Goal: Task Accomplishment & Management: Use online tool/utility

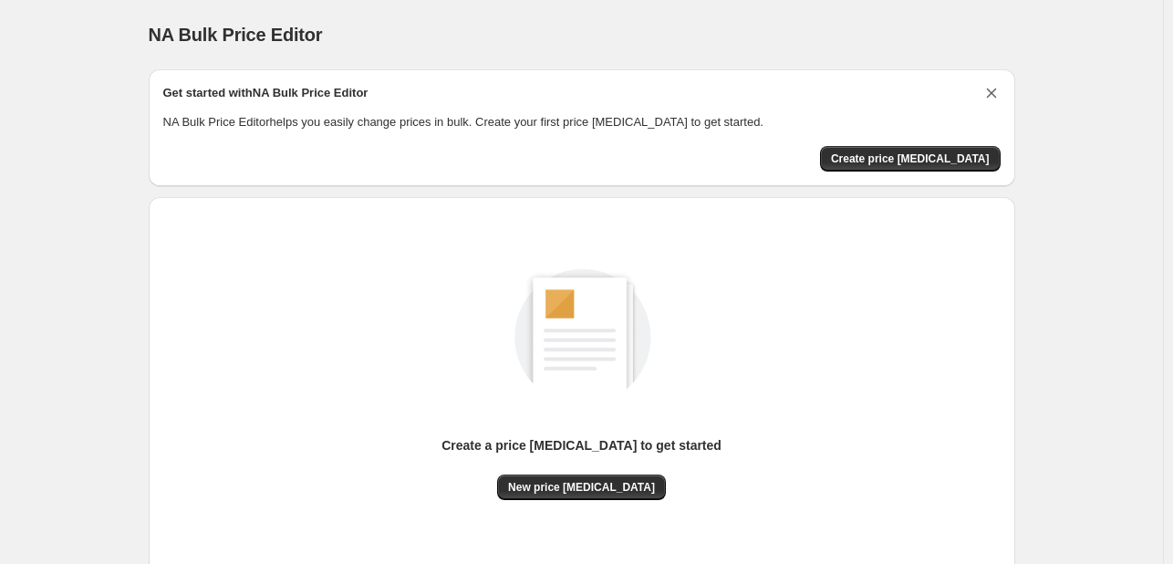
click at [989, 92] on icon "Dismiss card" at bounding box center [991, 93] width 18 height 18
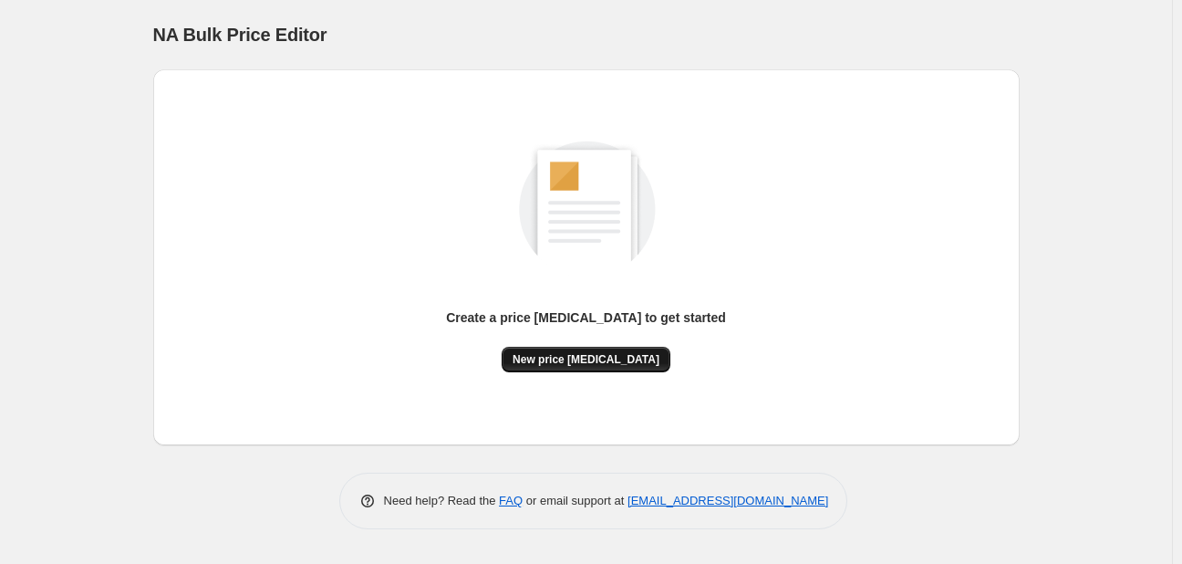
click at [596, 359] on span "New price [MEDICAL_DATA]" at bounding box center [586, 359] width 147 height 15
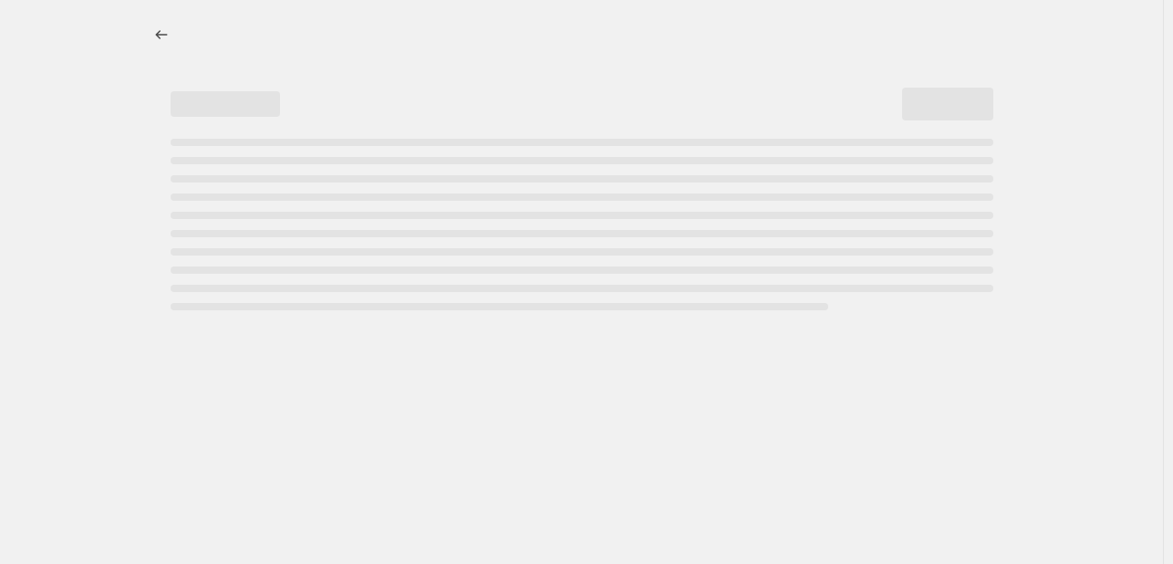
select select "percentage"
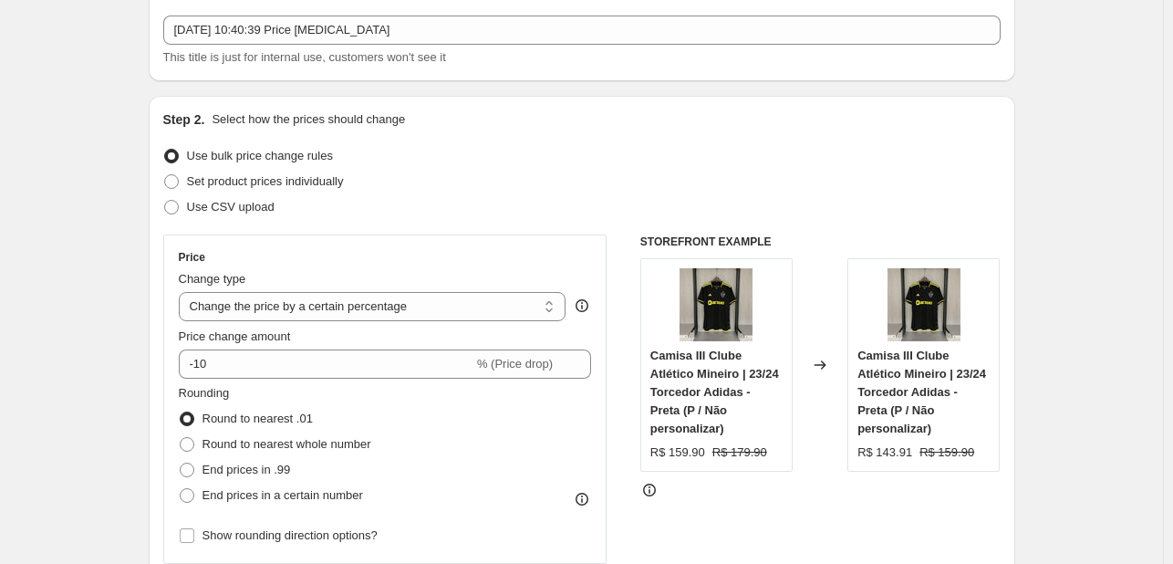
scroll to position [243, 0]
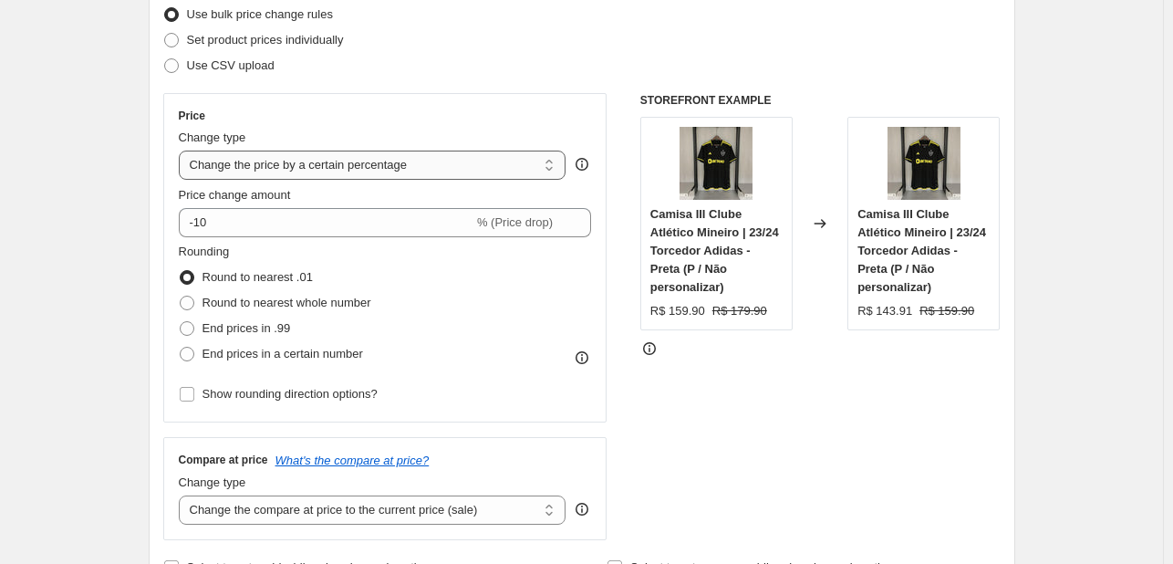
click at [387, 156] on select "Change the price to a certain amount Change the price by a certain amount Chang…" at bounding box center [373, 164] width 388 height 29
click at [357, 168] on select "Change the price to a certain amount Change the price by a certain amount Chang…" at bounding box center [373, 164] width 388 height 29
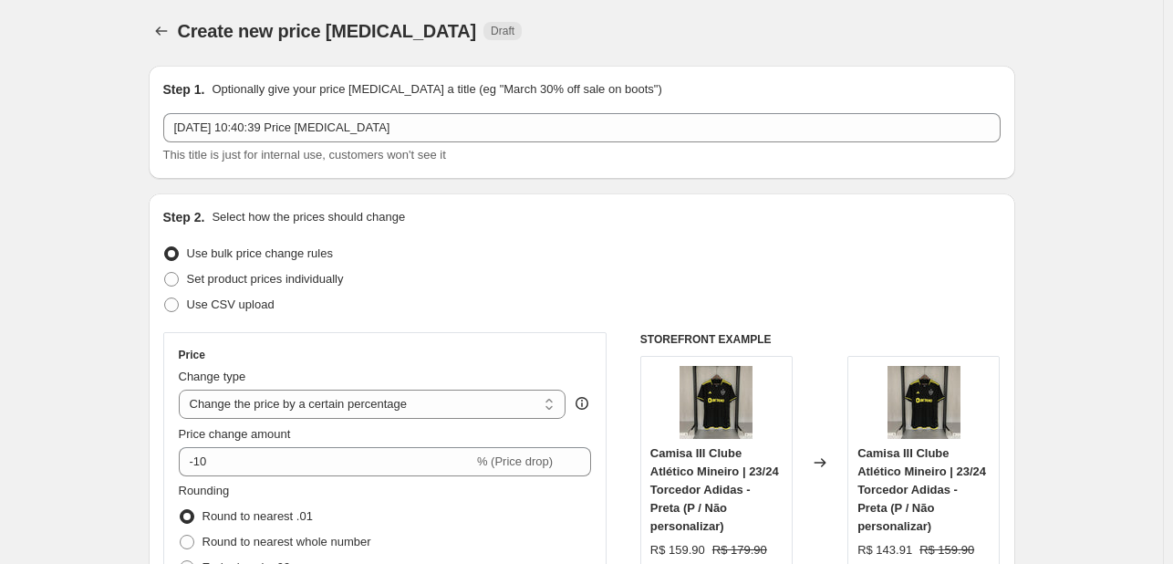
scroll to position [0, 0]
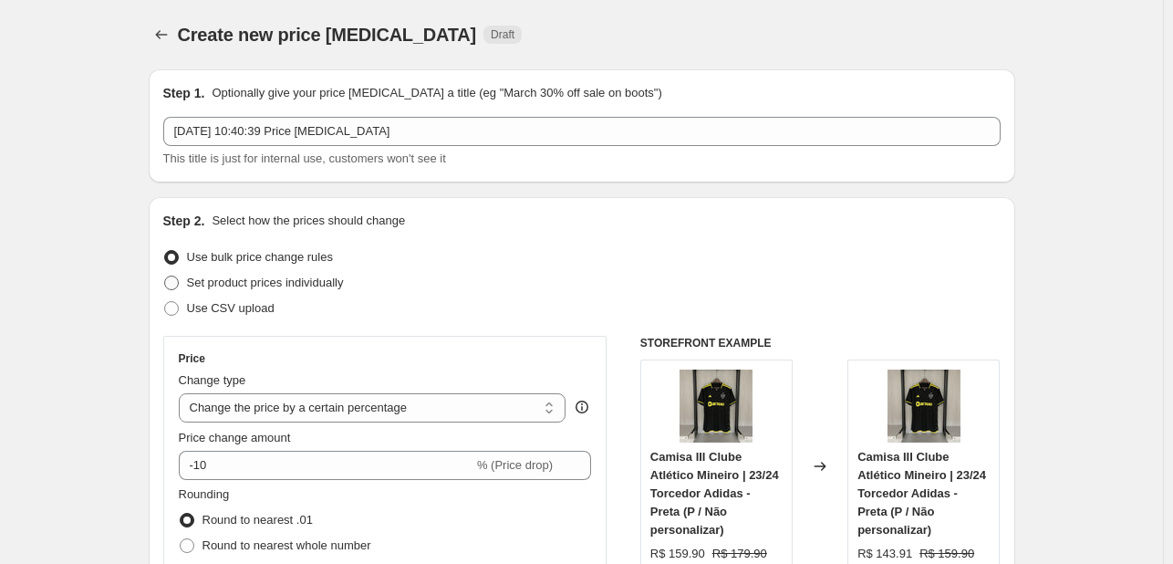
click at [315, 283] on span "Set product prices individually" at bounding box center [265, 282] width 157 height 14
click at [165, 276] on input "Set product prices individually" at bounding box center [164, 275] width 1 height 1
radio input "true"
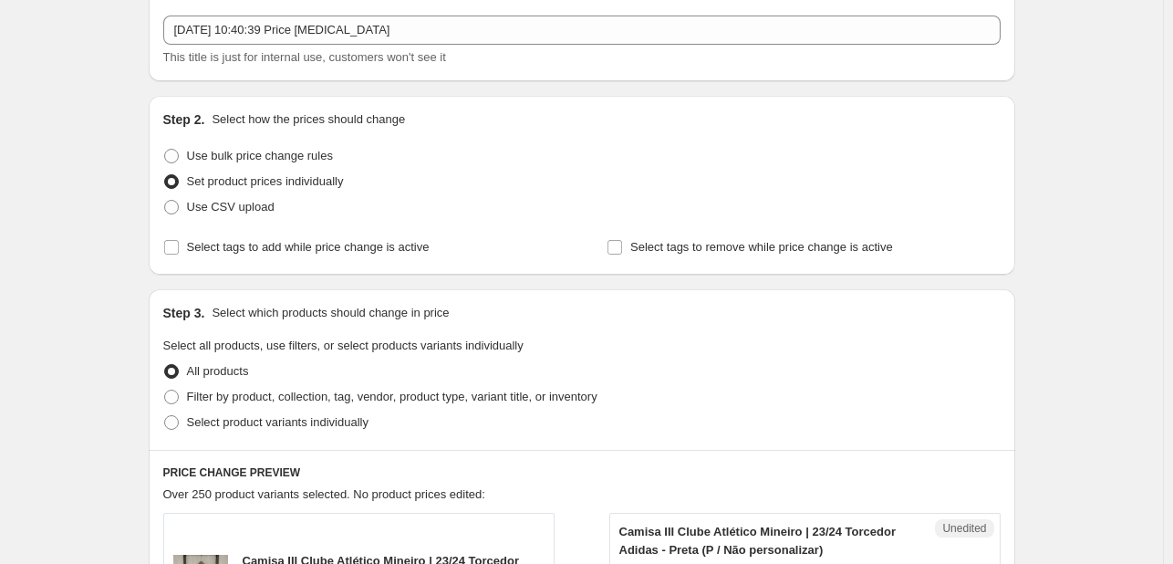
scroll to position [121, 0]
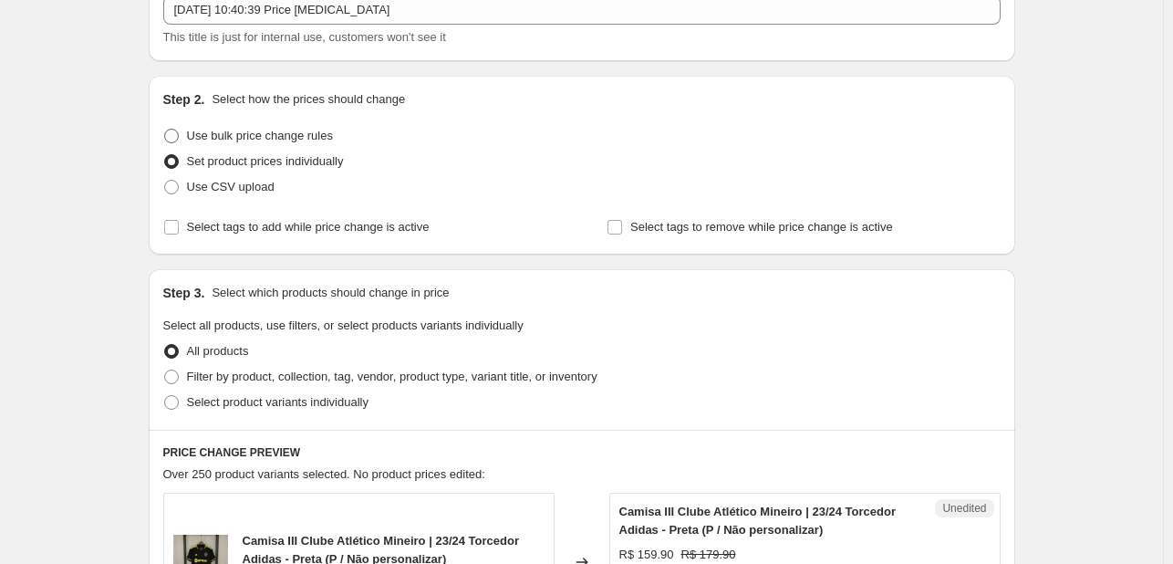
click at [254, 129] on span "Use bulk price change rules" at bounding box center [260, 136] width 146 height 14
click at [165, 129] on input "Use bulk price change rules" at bounding box center [164, 129] width 1 height 1
radio input "true"
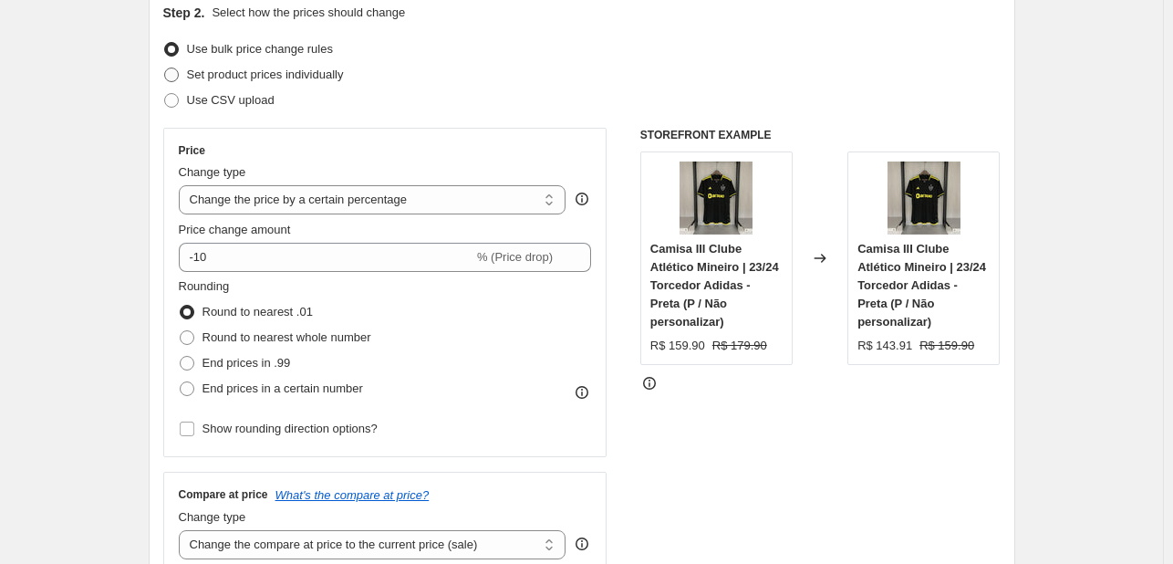
scroll to position [243, 0]
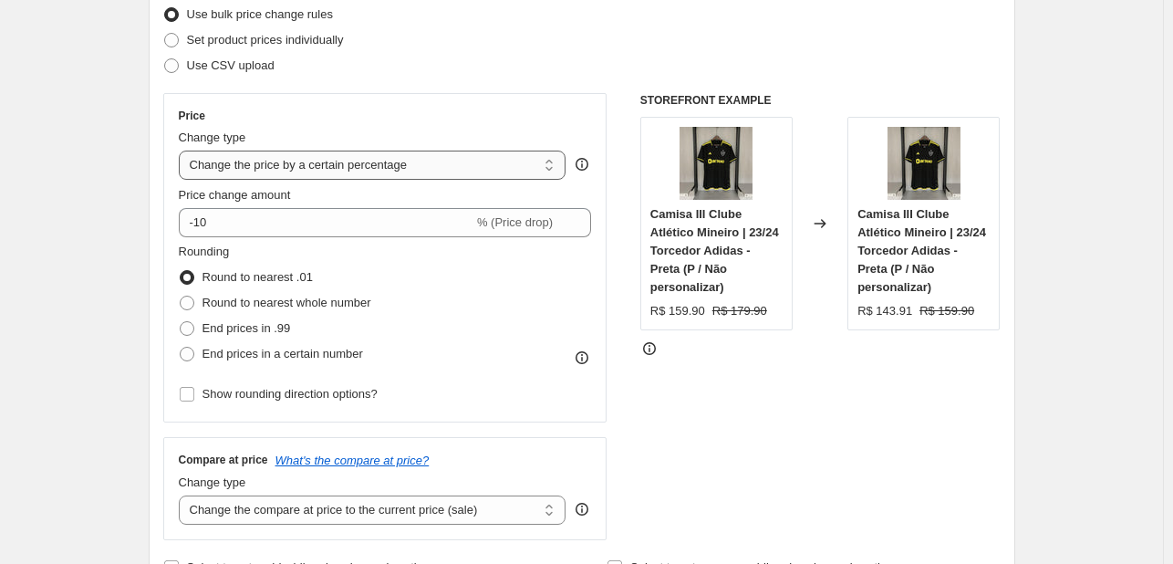
click at [261, 154] on select "Change the price to a certain amount Change the price by a certain amount Chang…" at bounding box center [373, 164] width 388 height 29
select select "to"
click at [182, 150] on select "Change the price to a certain amount Change the price by a certain amount Chang…" at bounding box center [373, 164] width 388 height 29
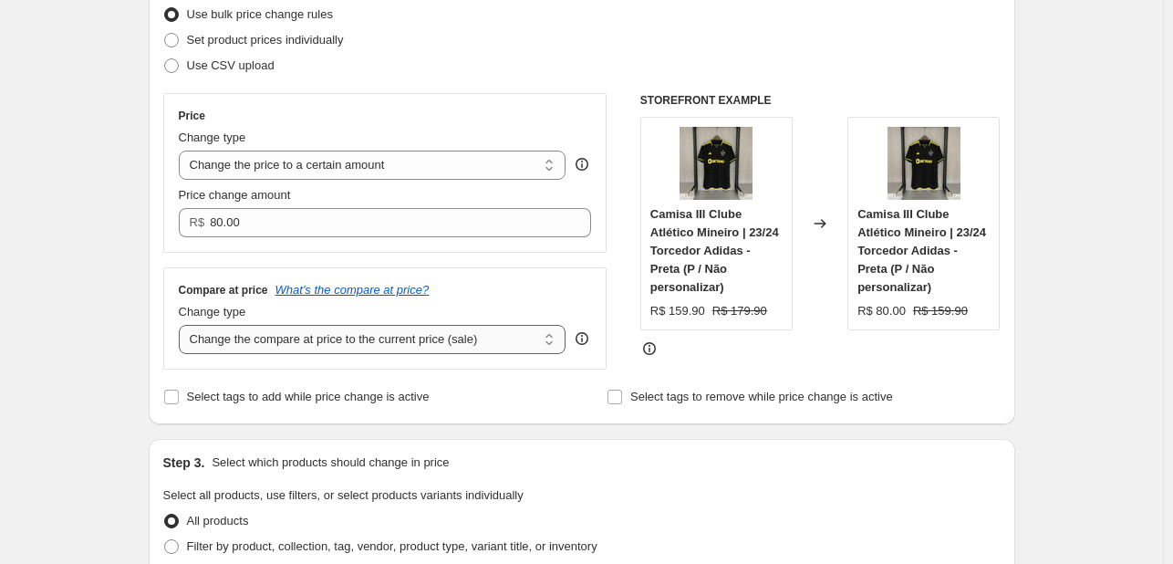
click at [432, 351] on select "Change the compare at price to the current price (sale) Change the compare at p…" at bounding box center [373, 339] width 388 height 29
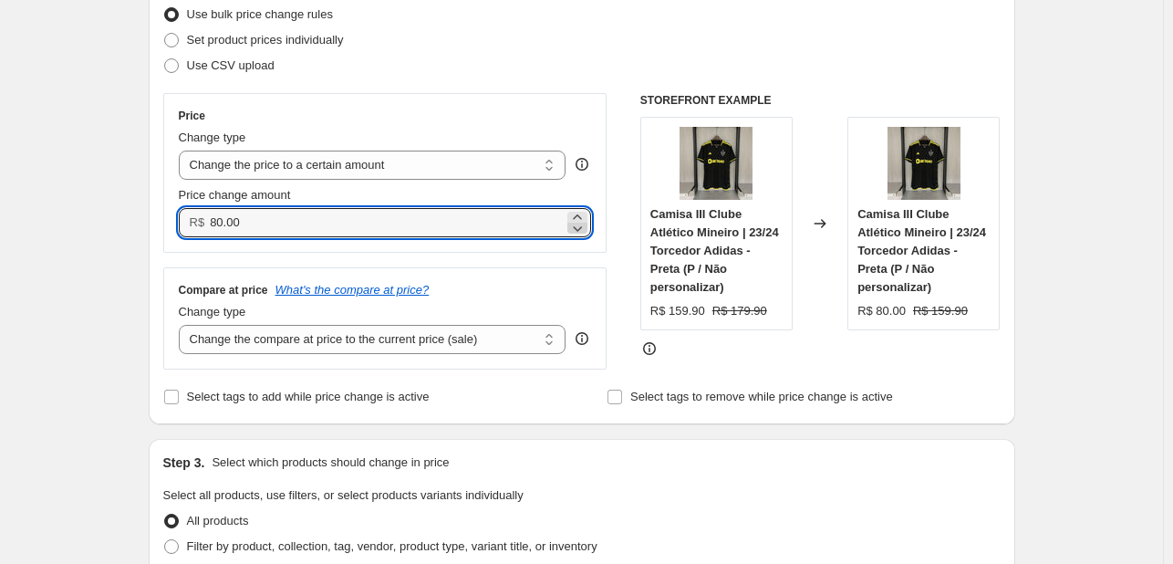
click at [578, 219] on icon at bounding box center [577, 228] width 18 height 18
click at [580, 227] on icon at bounding box center [577, 228] width 18 height 18
type input "79.96"
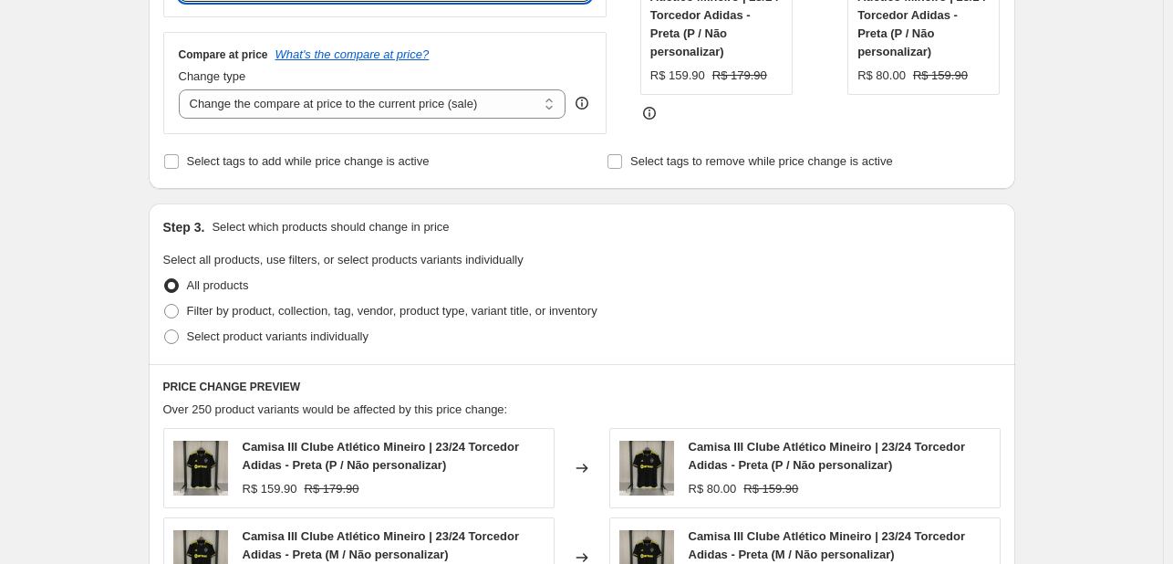
scroll to position [486, 0]
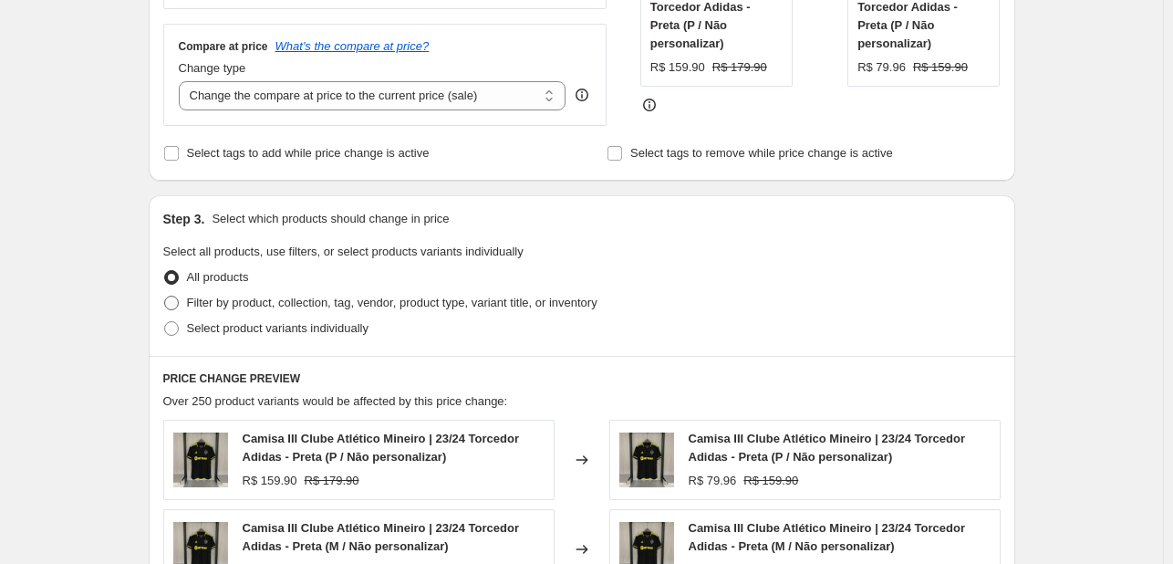
click at [263, 305] on span "Filter by product, collection, tag, vendor, product type, variant title, or inv…" at bounding box center [392, 302] width 410 height 14
click at [165, 296] on input "Filter by product, collection, tag, vendor, product type, variant title, or inv…" at bounding box center [164, 295] width 1 height 1
radio input "true"
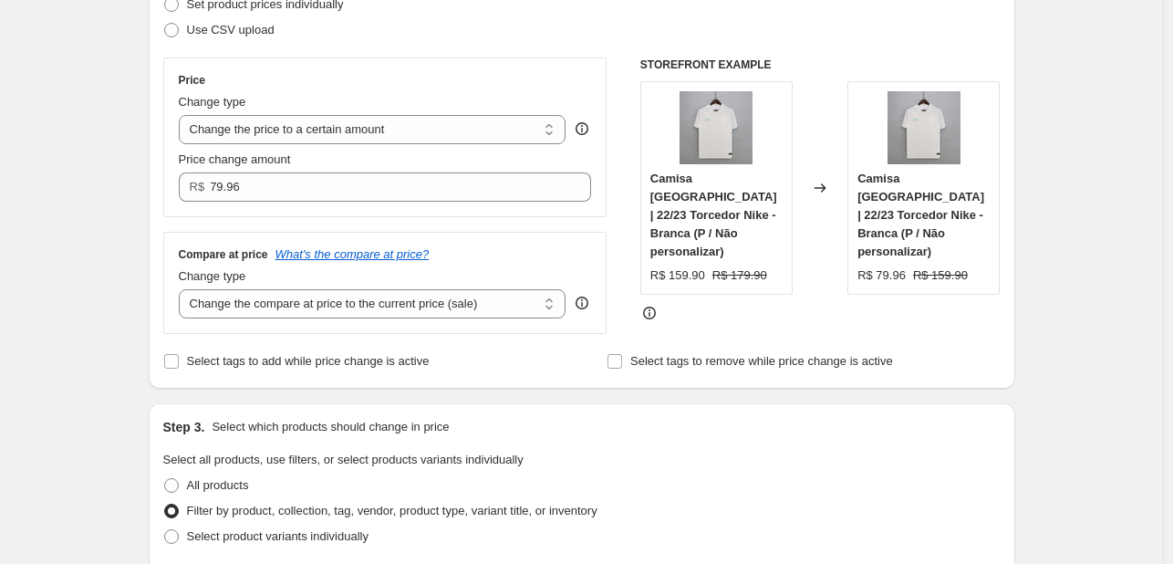
scroll to position [243, 0]
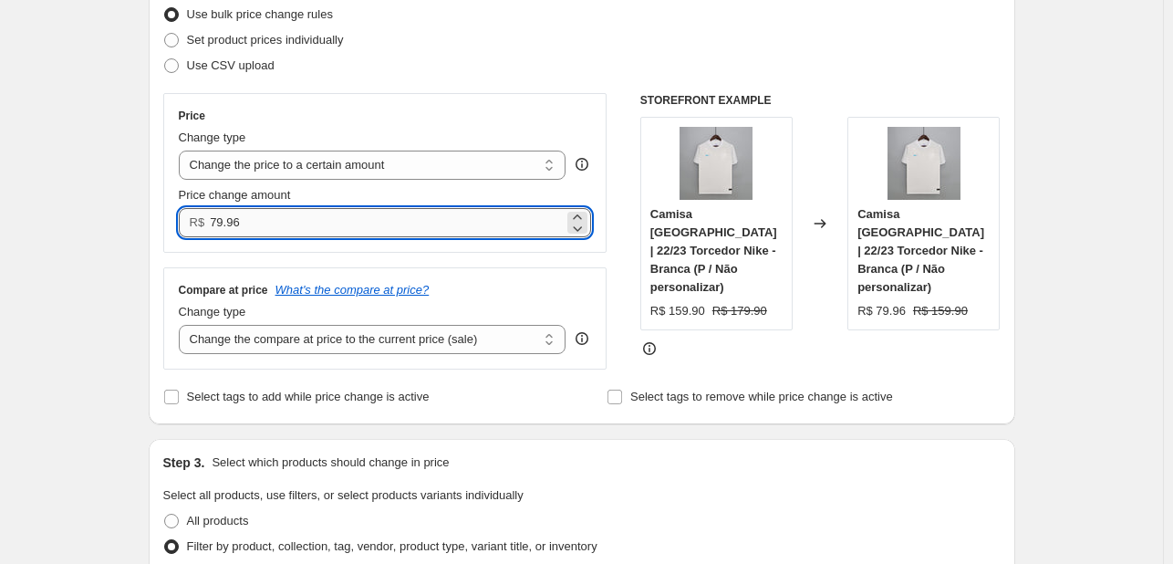
click at [330, 221] on input "79.96" at bounding box center [387, 222] width 354 height 29
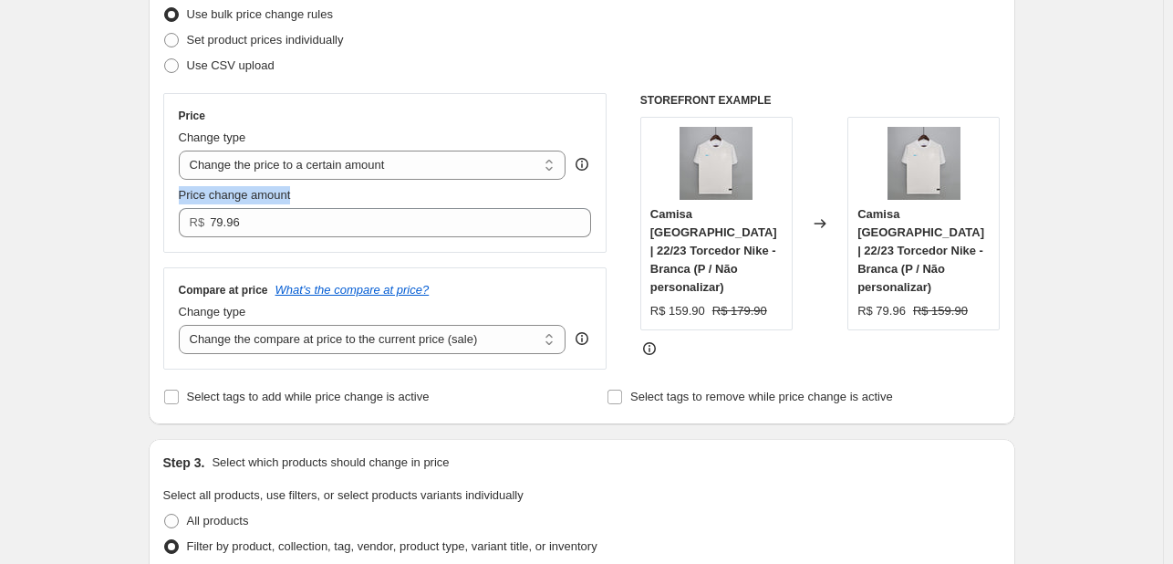
drag, startPoint x: 304, startPoint y: 194, endPoint x: 181, endPoint y: 191, distance: 123.2
click at [181, 191] on div "Price Change type Change the price to a certain amount Change the price by a ce…" at bounding box center [385, 173] width 444 height 160
copy span "Price change amount"
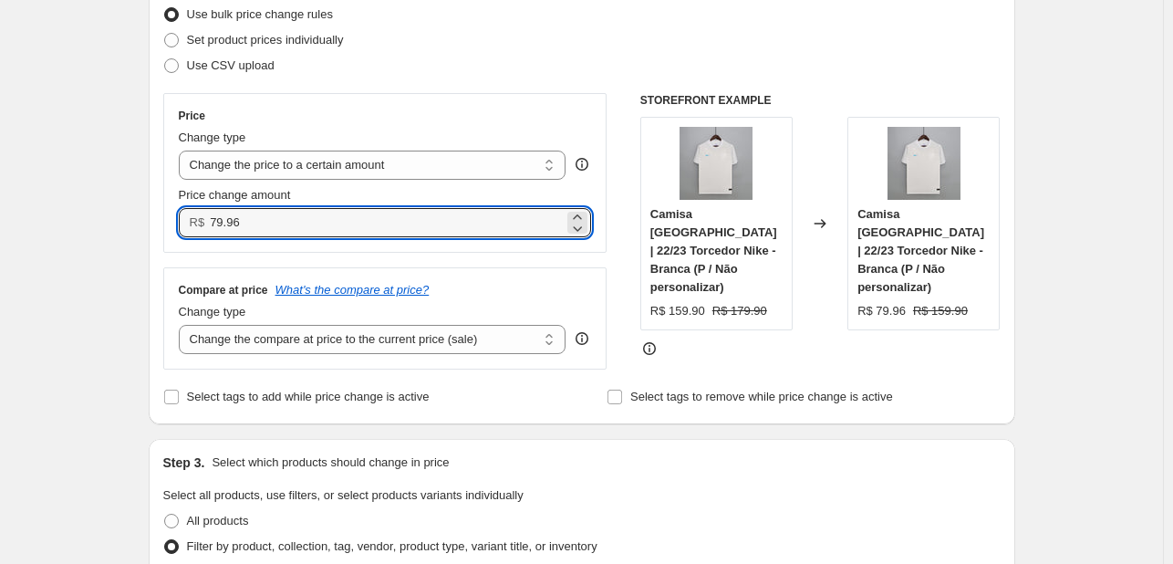
drag, startPoint x: 354, startPoint y: 232, endPoint x: 185, endPoint y: 216, distance: 169.4
click at [185, 216] on div "R$ 79.96" at bounding box center [385, 222] width 413 height 29
type input "169.90"
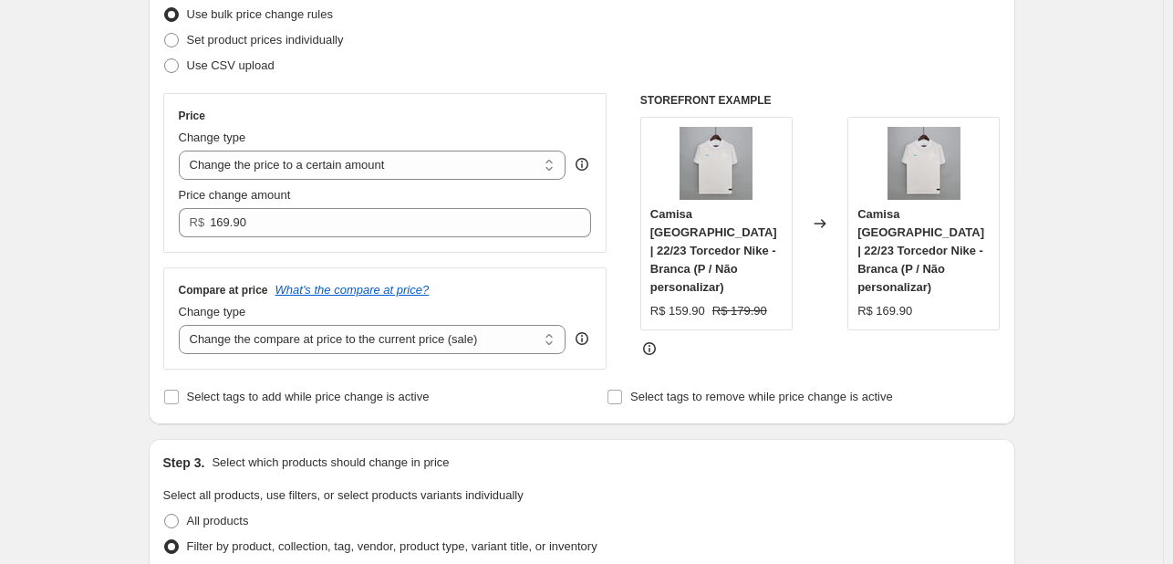
click at [628, 249] on div "Price Change type Change the price to a certain amount Change the price by a ce…" at bounding box center [581, 231] width 837 height 276
click at [392, 337] on select "Change the compare at price to the current price (sale) Change the compare at p…" at bounding box center [373, 339] width 388 height 29
select select "to"
click at [182, 325] on select "Change the compare at price to the current price (sale) Change the compare at p…" at bounding box center [373, 339] width 388 height 29
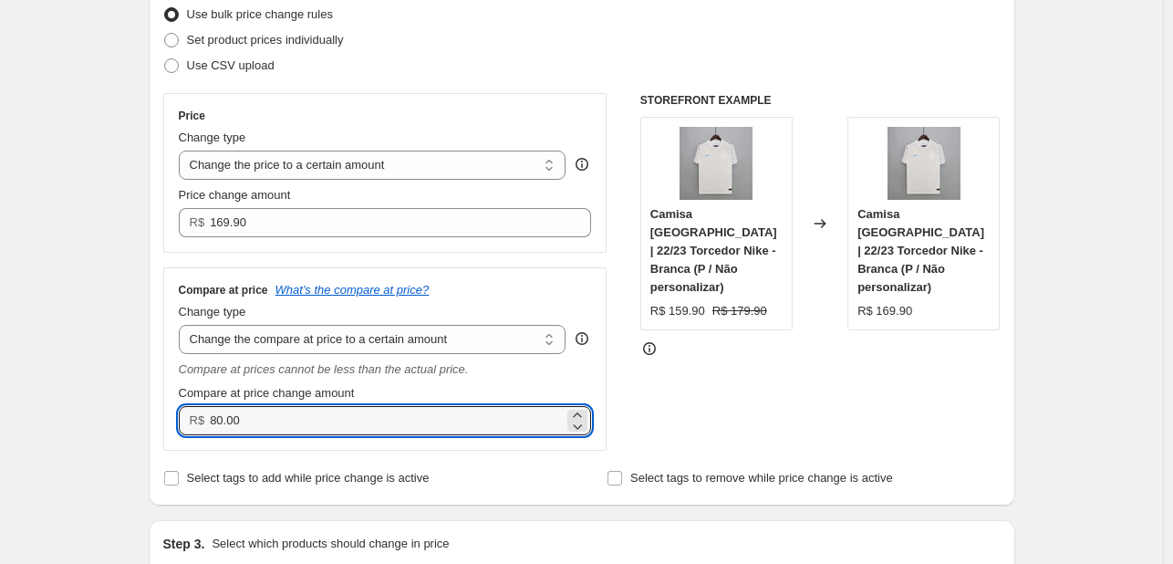
drag, startPoint x: 351, startPoint y: 417, endPoint x: 119, endPoint y: 413, distance: 231.7
type input "189.90"
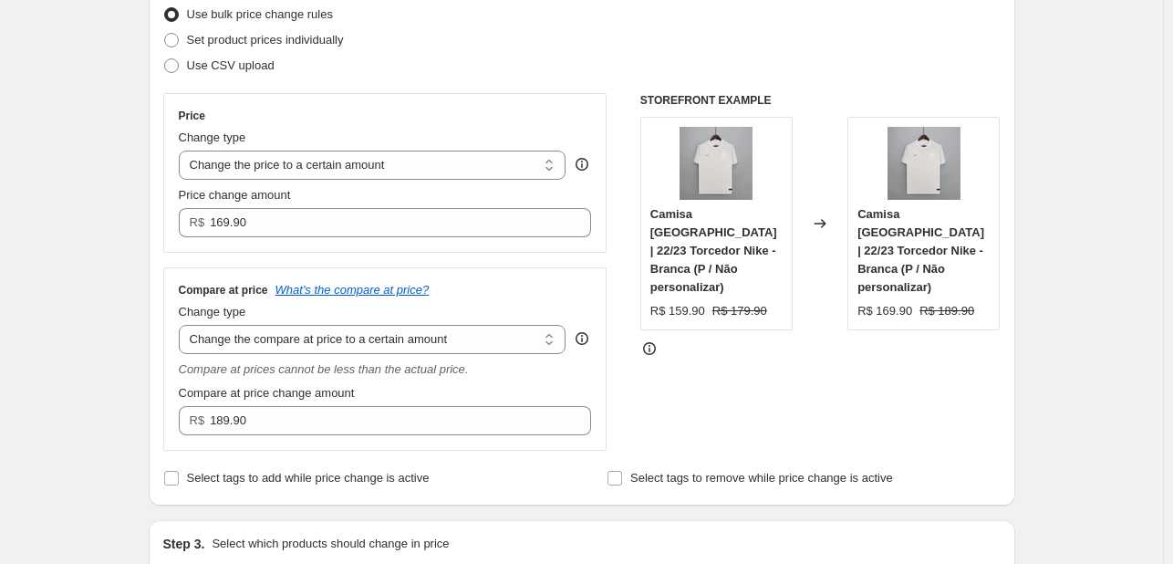
click at [882, 420] on div "STOREFRONT EXAMPLE Camisa [GEOGRAPHIC_DATA] | 22/23 Torcedor Nike - Branca (P /…" at bounding box center [820, 271] width 360 height 357
drag, startPoint x: 29, startPoint y: 343, endPoint x: 927, endPoint y: 367, distance: 898.6
click at [927, 367] on div "STOREFRONT EXAMPLE Camisa [GEOGRAPHIC_DATA] | 22/23 Torcedor Nike - Branca (P /…" at bounding box center [820, 271] width 360 height 357
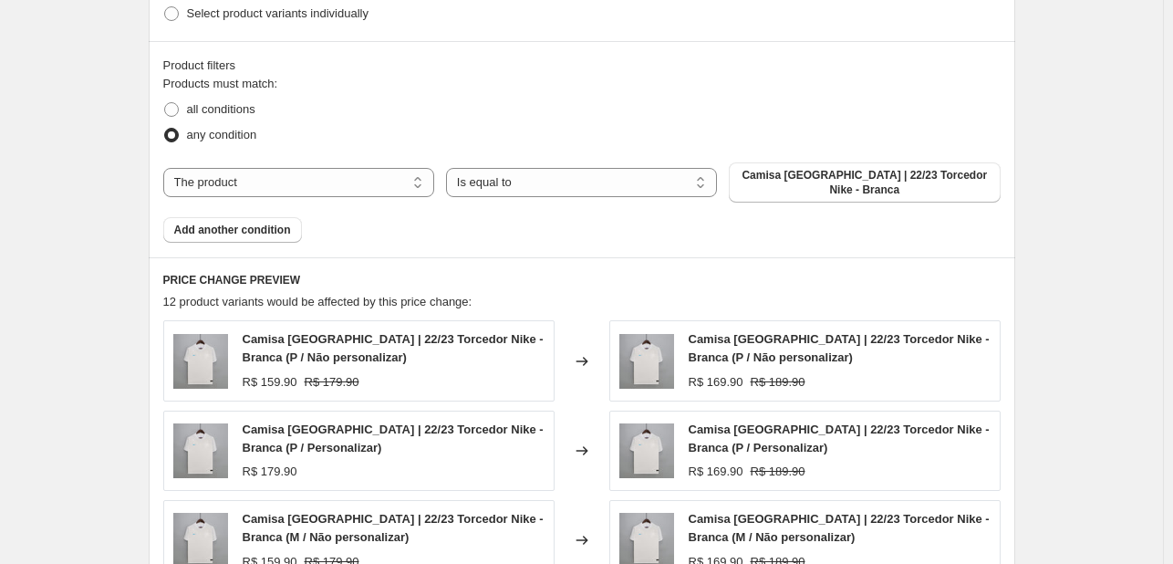
scroll to position [851, 0]
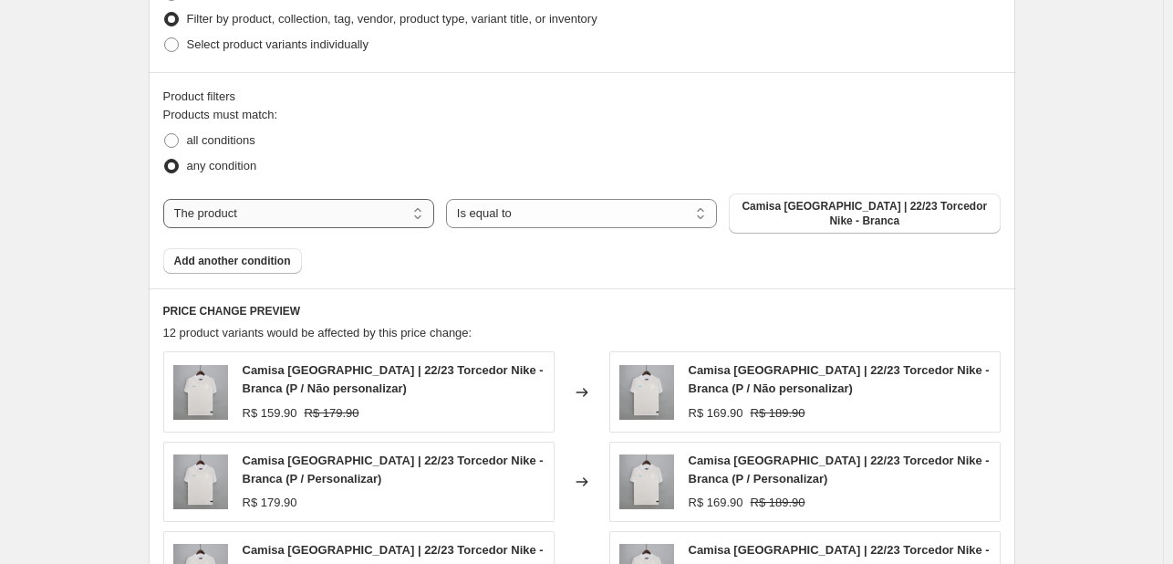
click at [387, 201] on select "The product The product's collection The product's tag The product's vendor The…" at bounding box center [298, 213] width 271 height 29
select select "title"
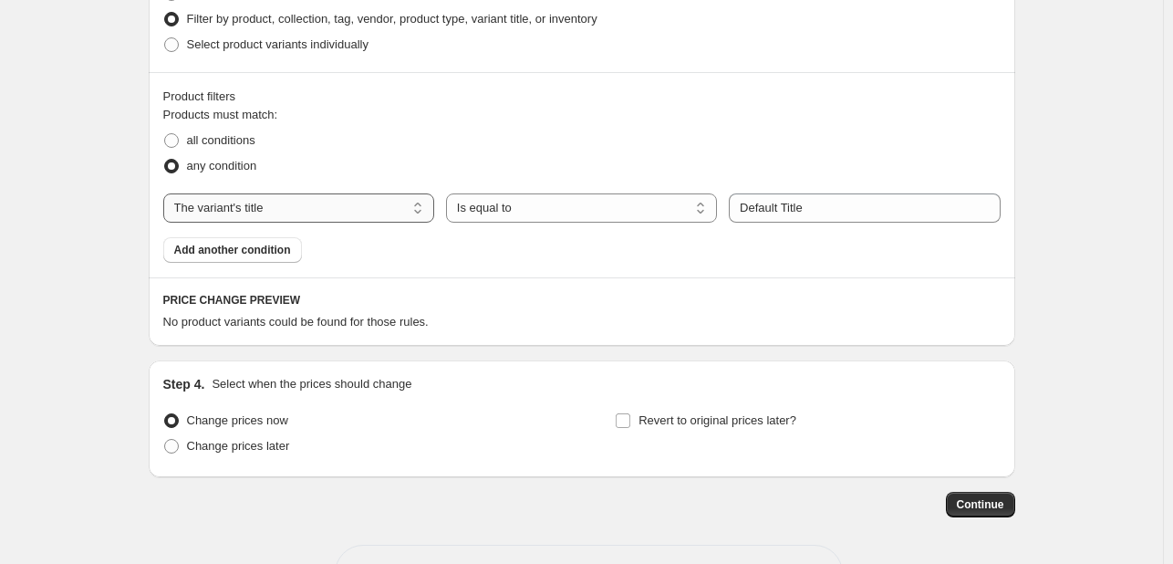
click at [339, 200] on select "The product The product's collection The product's tag The product's vendor The…" at bounding box center [298, 207] width 271 height 29
click at [167, 193] on select "The product The product's collection The product's tag The product's vendor The…" at bounding box center [298, 207] width 271 height 29
click at [597, 212] on select "Is equal to Is not equal to Contains" at bounding box center [581, 207] width 271 height 29
select select "contains"
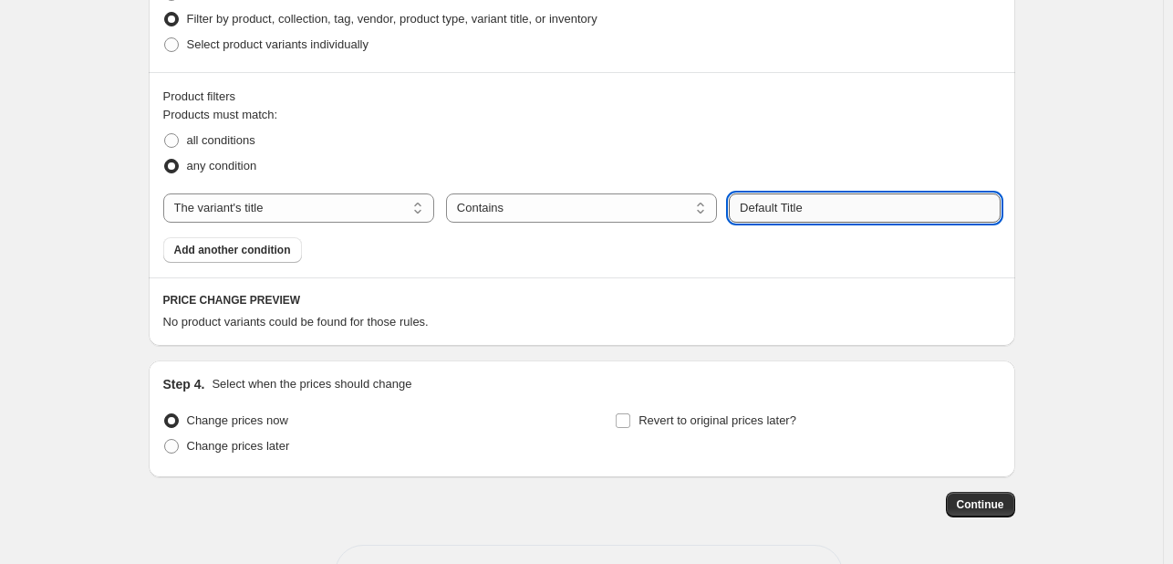
click at [780, 217] on input "Default Title" at bounding box center [864, 207] width 271 height 29
drag, startPoint x: 833, startPoint y: 212, endPoint x: 634, endPoint y: 205, distance: 198.9
click at [634, 205] on div "The product The product's collection The product's tag The product's vendor The…" at bounding box center [581, 207] width 837 height 29
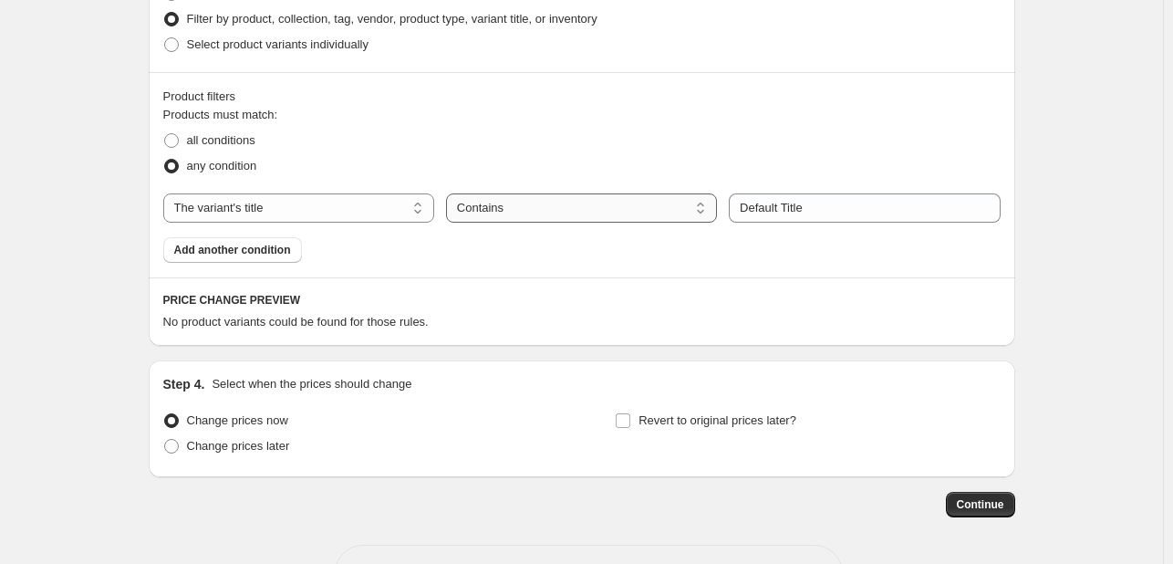
click at [634, 205] on select "Is equal to Is not equal to Contains" at bounding box center [581, 207] width 271 height 29
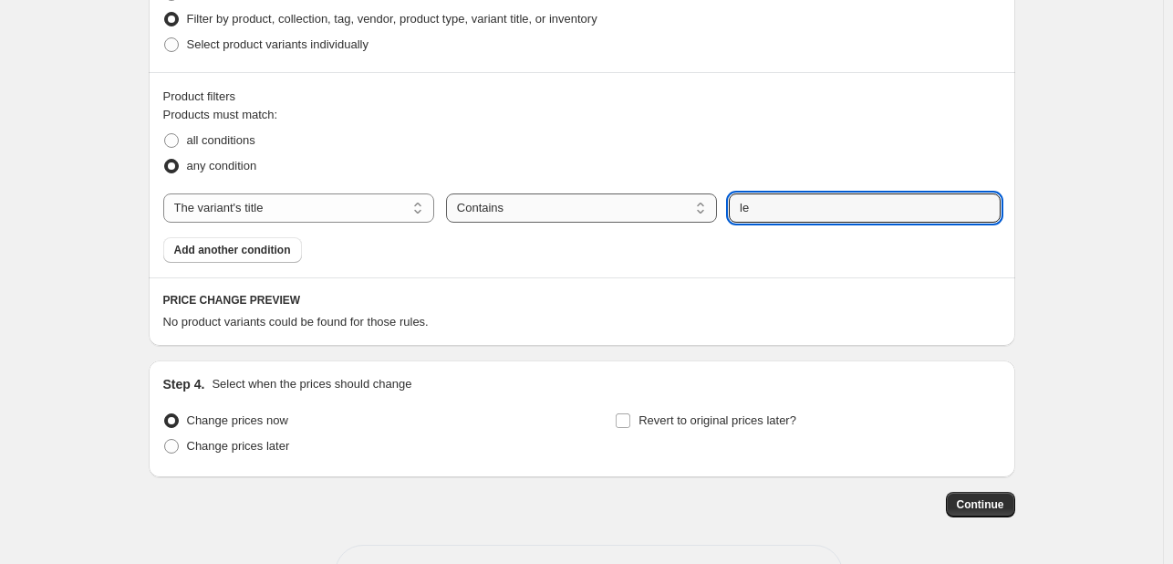
type input "e"
type input "Torcedor"
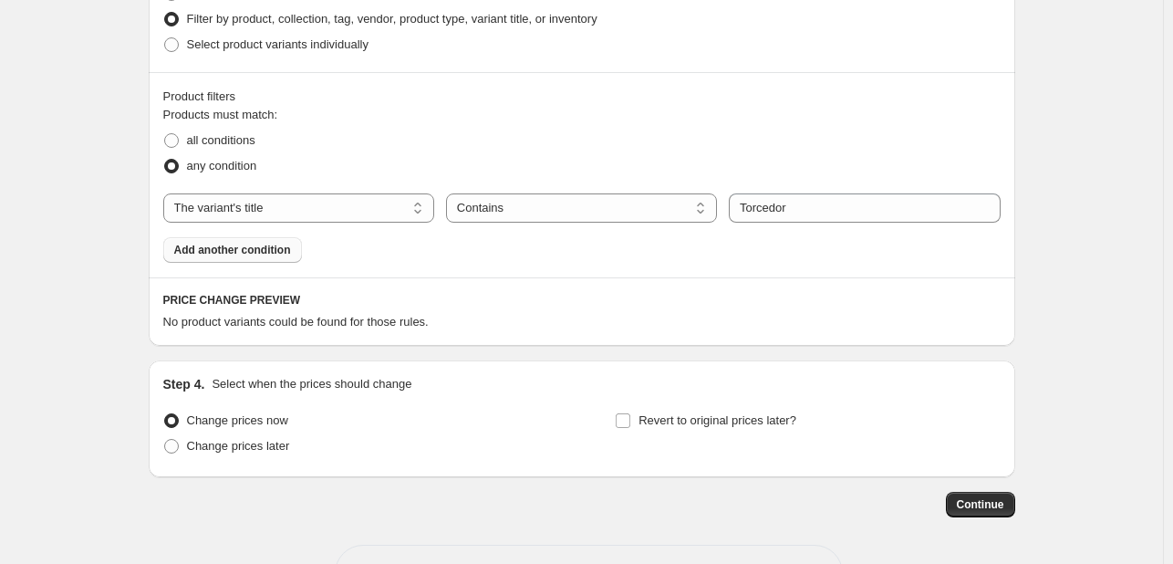
click at [278, 246] on span "Add another condition" at bounding box center [232, 250] width 117 height 15
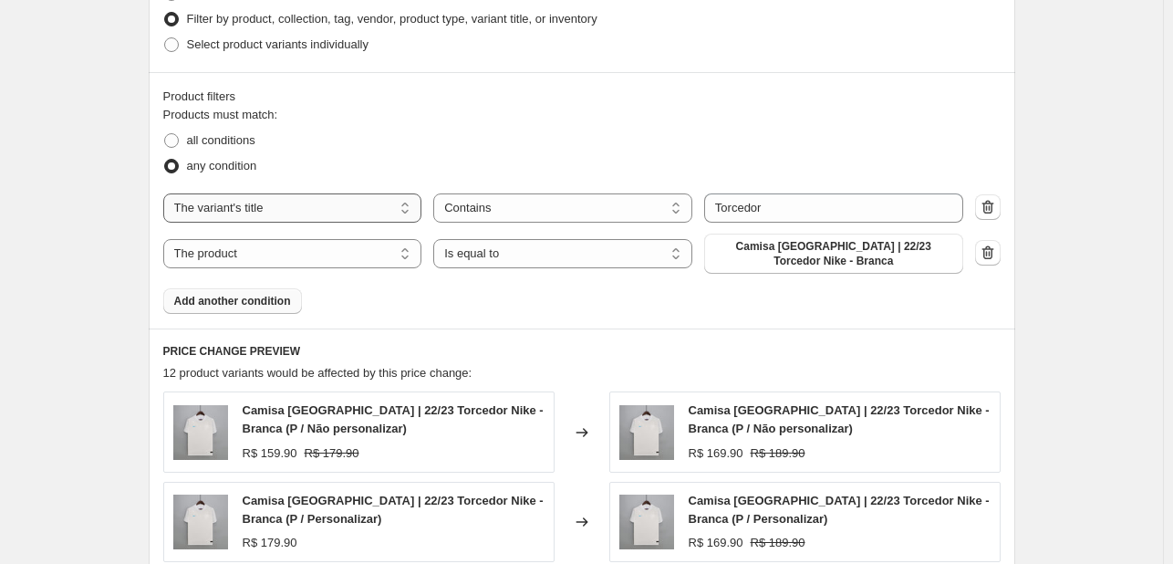
click at [300, 204] on select "The product The product's collection The product's tag The product's vendor The…" at bounding box center [292, 207] width 259 height 29
select select "product"
select select "equal"
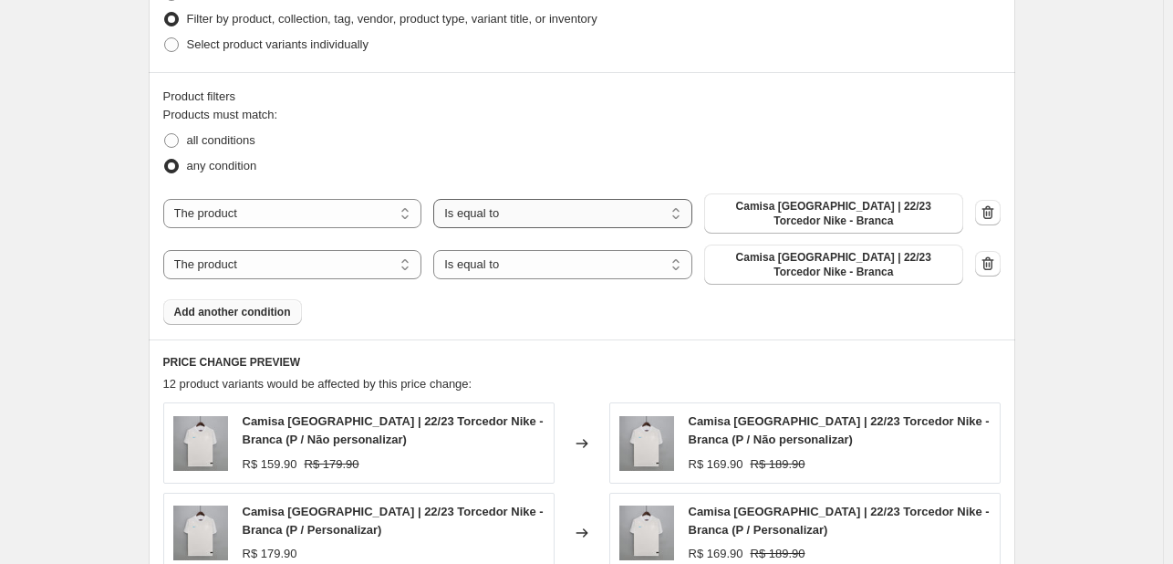
click at [580, 221] on select "Is equal to Is not equal to" at bounding box center [562, 213] width 259 height 29
click at [397, 213] on select "The product The product's collection The product's tag The product's vendor The…" at bounding box center [292, 213] width 259 height 29
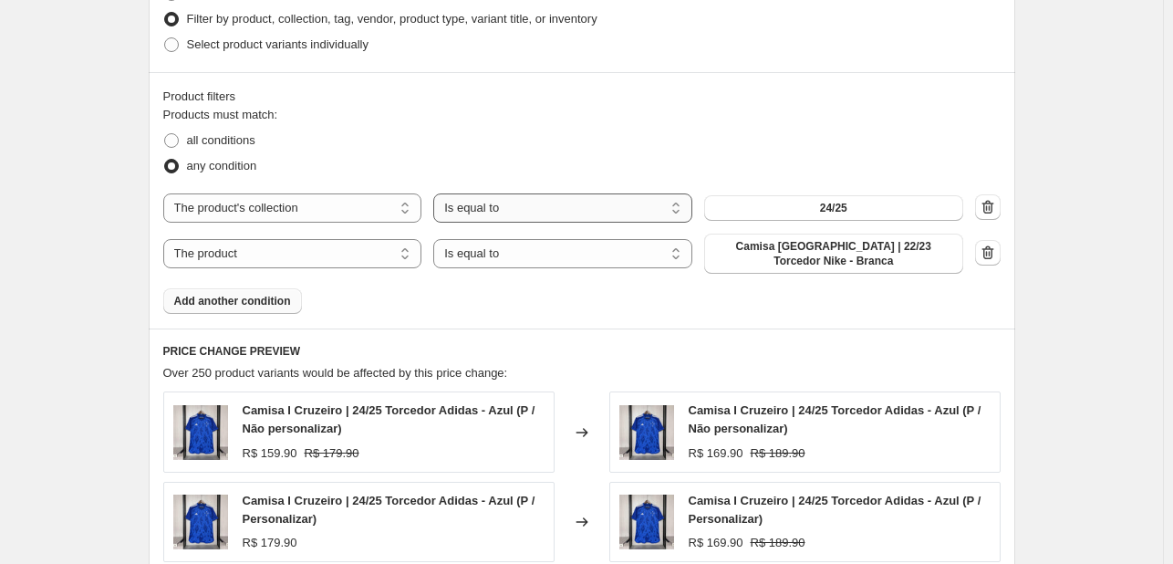
click at [571, 212] on select "Is equal to Is not equal to" at bounding box center [562, 207] width 259 height 29
click at [336, 211] on select "The product The product's collection The product's tag The product's vendor The…" at bounding box center [292, 207] width 259 height 29
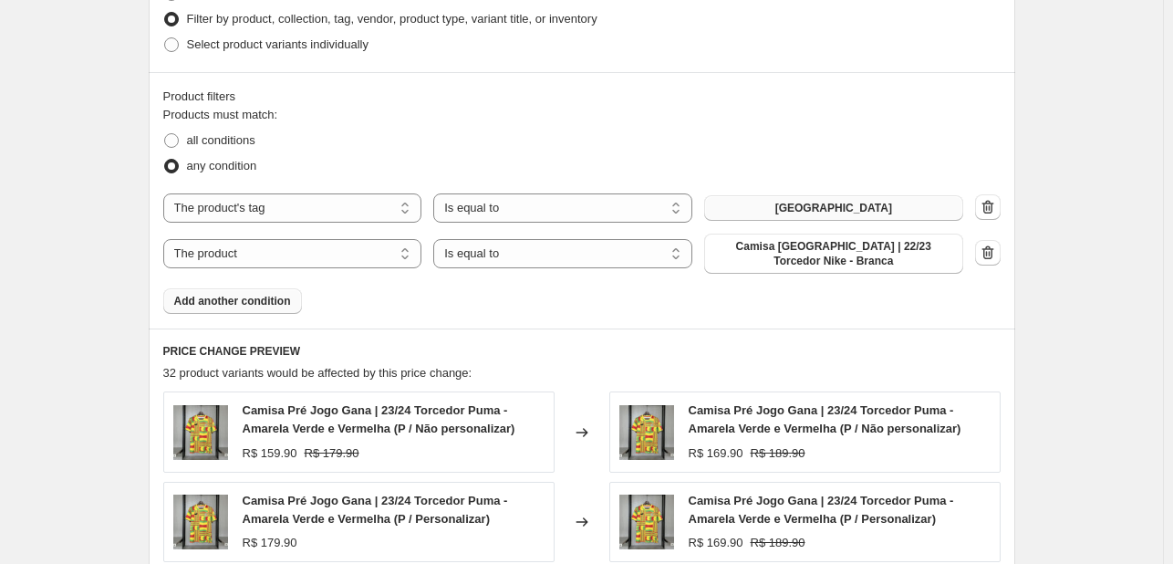
click at [777, 212] on button "[GEOGRAPHIC_DATA]" at bounding box center [833, 208] width 259 height 26
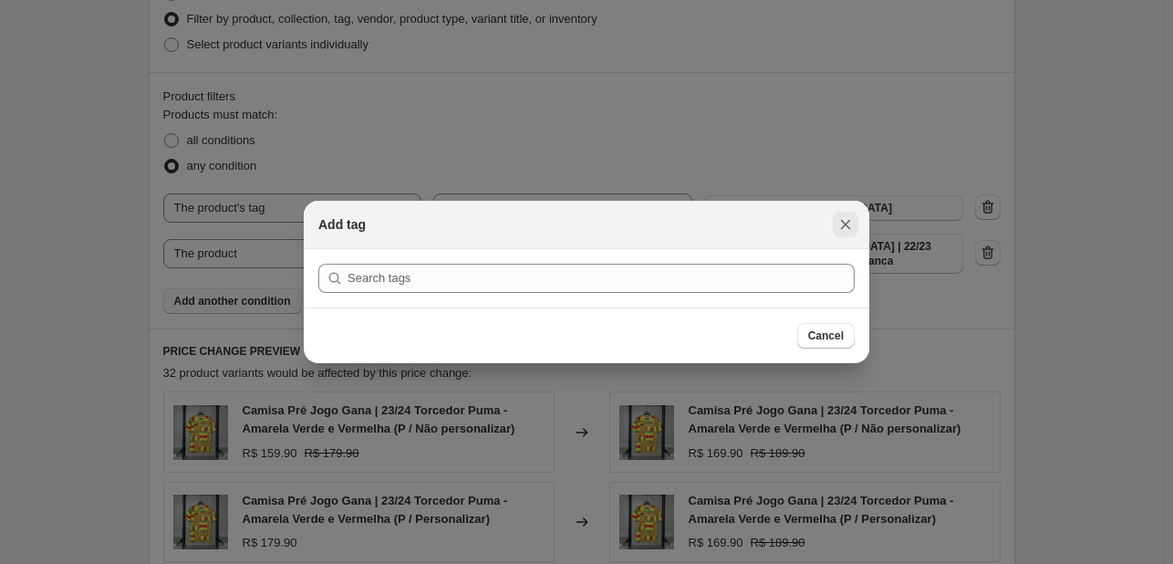
click at [840, 219] on icon "Close" at bounding box center [845, 224] width 18 height 18
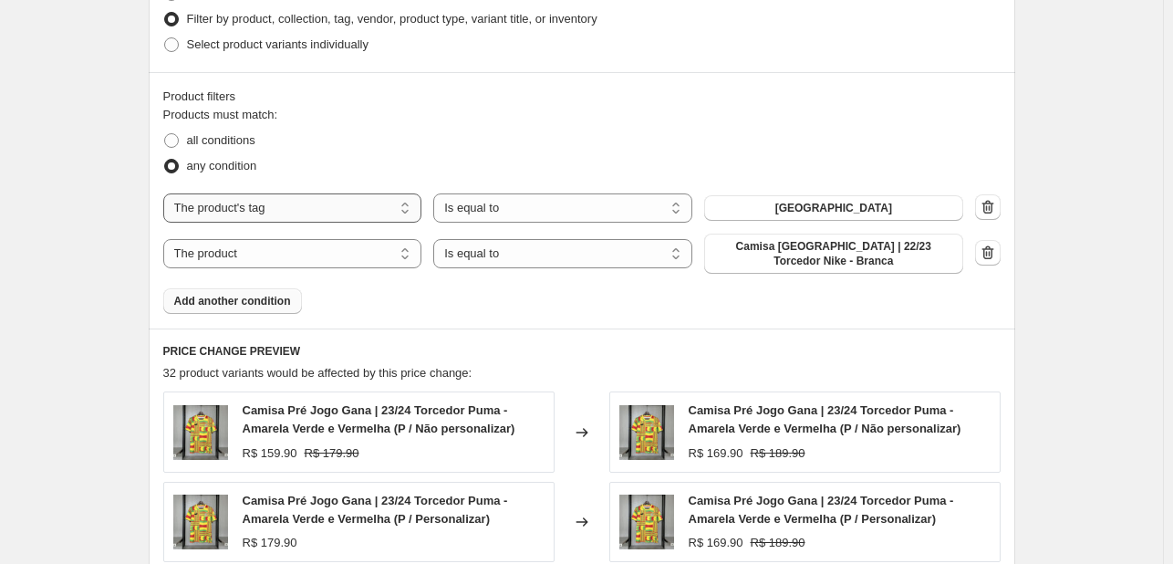
click at [377, 205] on select "The product The product's collection The product's tag The product's vendor The…" at bounding box center [292, 207] width 259 height 29
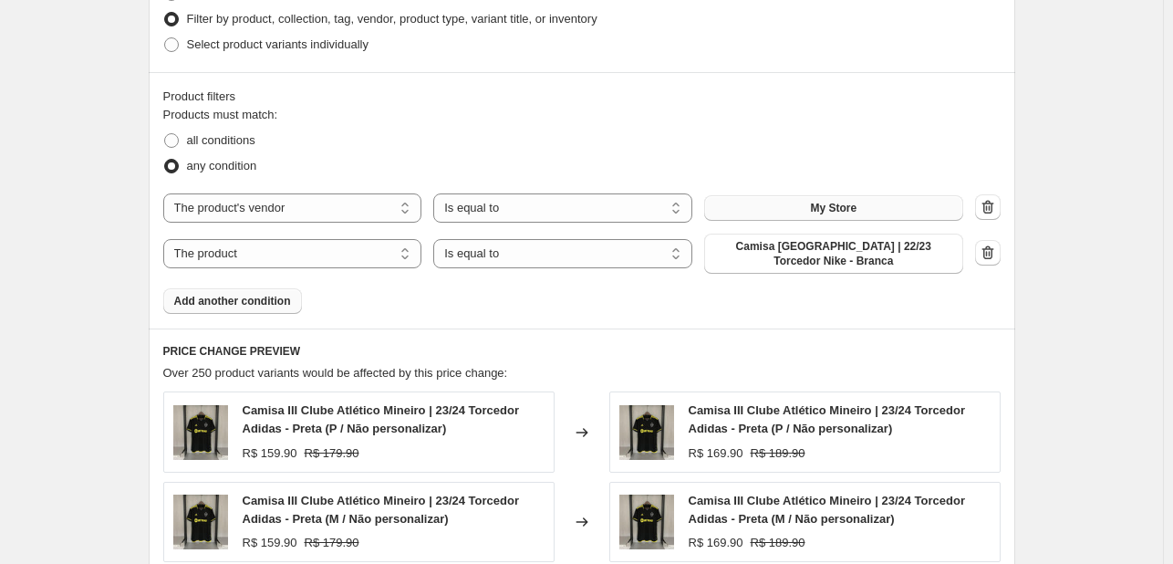
click at [853, 202] on span "My Store" at bounding box center [833, 208] width 47 height 15
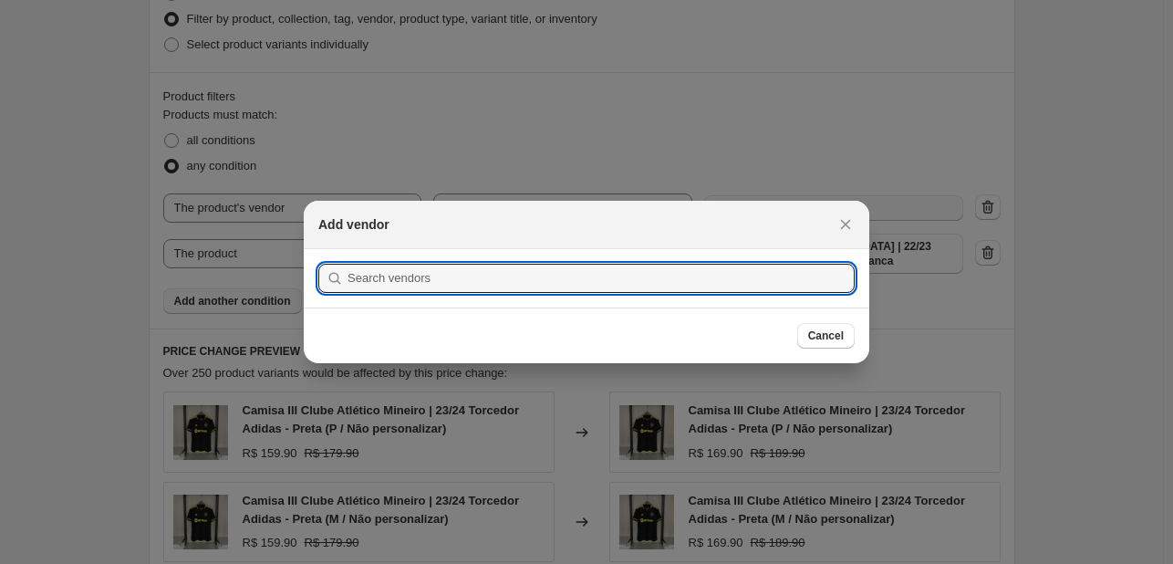
scroll to position [0, 0]
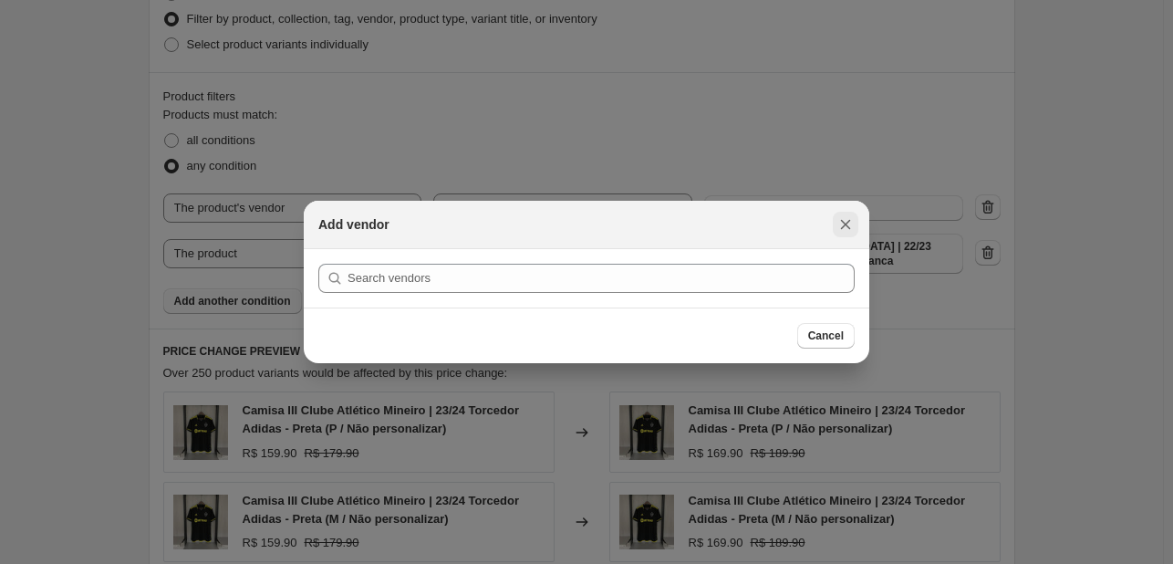
click at [843, 218] on icon "Close" at bounding box center [845, 224] width 18 height 18
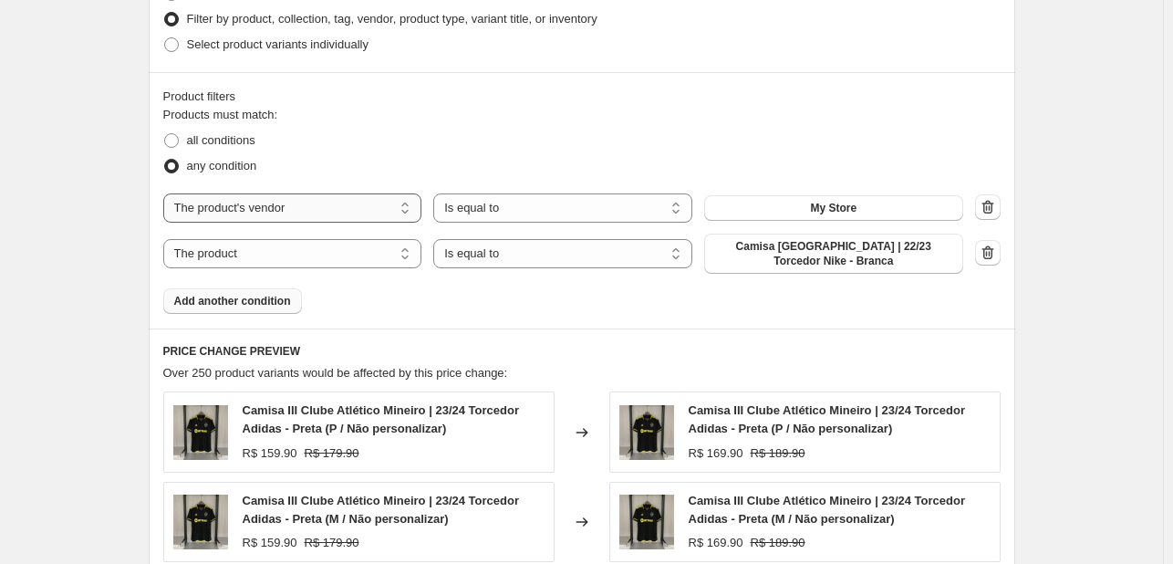
click at [289, 216] on select "The product The product's collection The product's tag The product's vendor The…" at bounding box center [292, 207] width 259 height 29
click at [802, 202] on span "Camisa de futebol" at bounding box center [833, 208] width 94 height 15
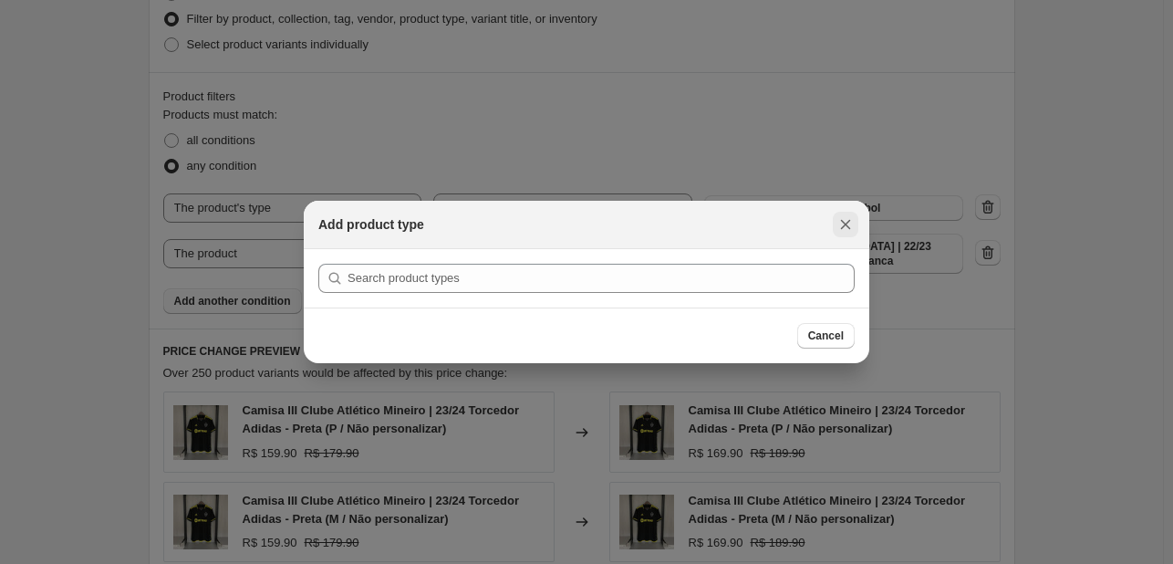
click at [845, 220] on icon "Close" at bounding box center [845, 224] width 18 height 18
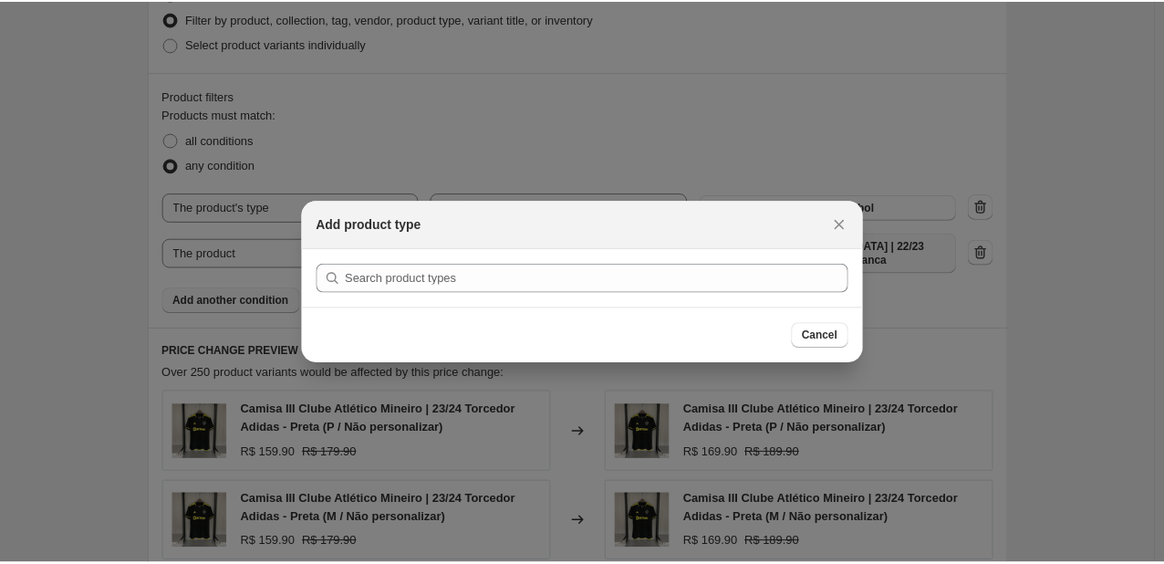
scroll to position [851, 0]
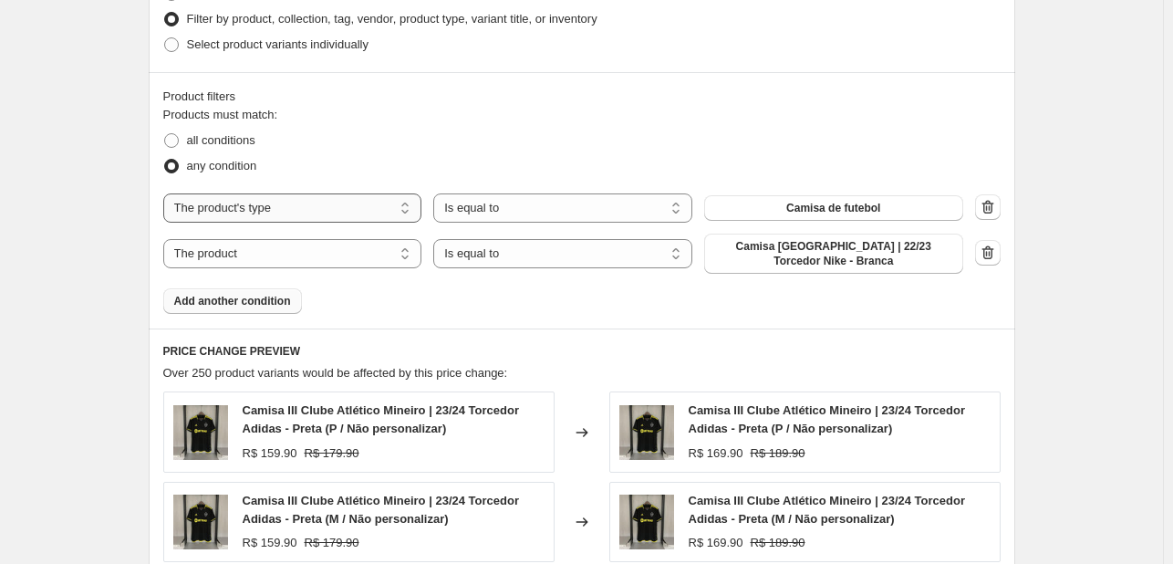
click at [274, 219] on select "The product The product's collection The product's tag The product's vendor The…" at bounding box center [292, 207] width 259 height 29
click at [353, 209] on select "The product The product's collection The product's tag The product's vendor The…" at bounding box center [292, 207] width 259 height 29
select select "title"
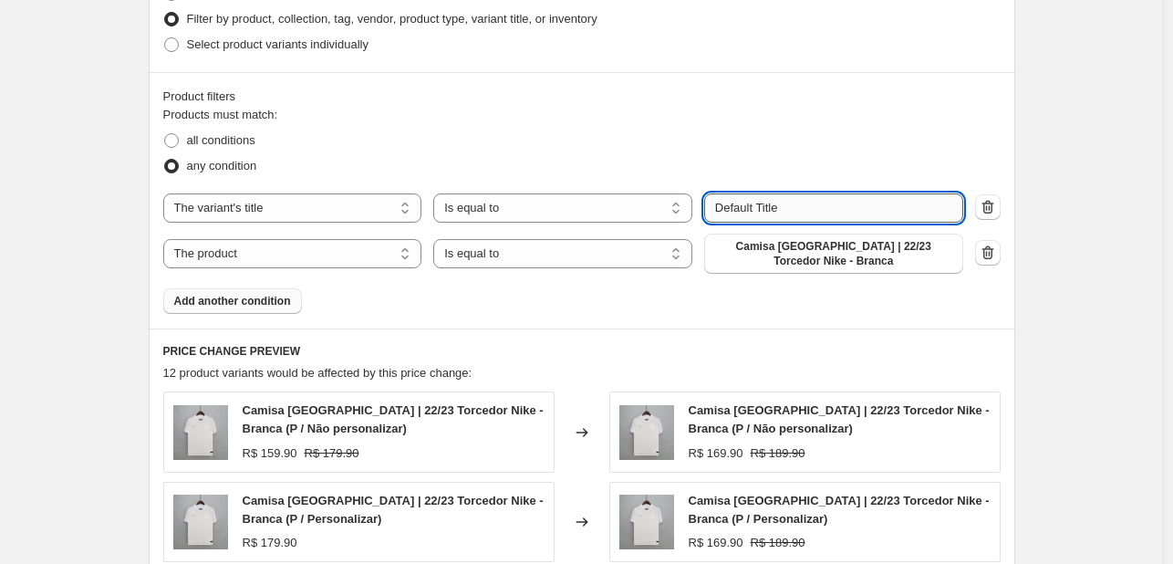
click at [810, 213] on input "Default Title" at bounding box center [833, 207] width 259 height 29
click at [314, 194] on select "The product The product's collection The product's tag The product's vendor The…" at bounding box center [292, 207] width 259 height 29
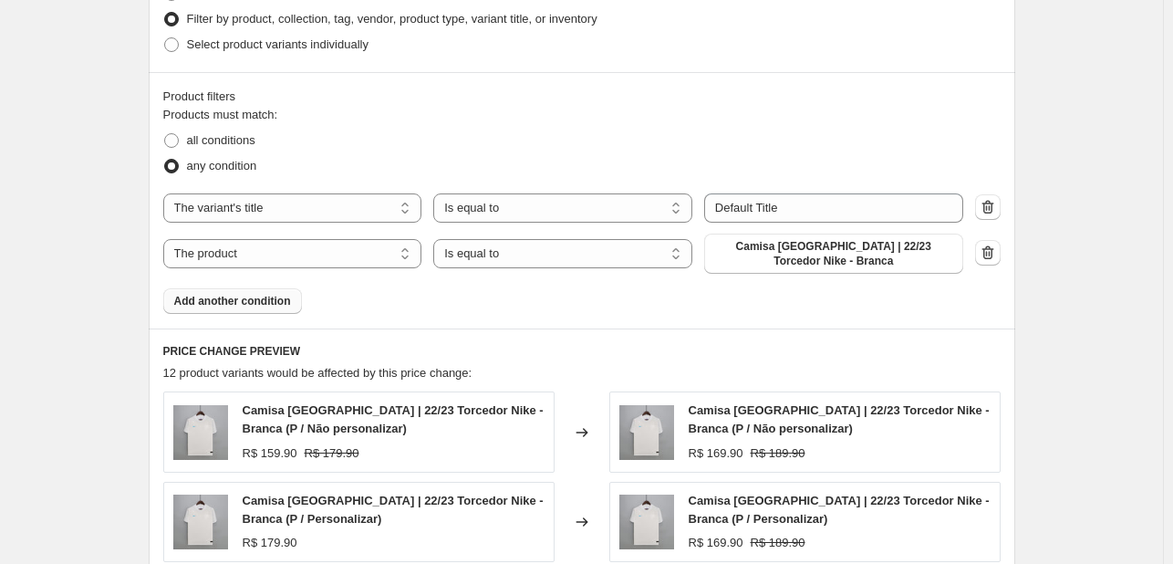
click at [562, 311] on div "Products must match: all conditions any condition The product The product's col…" at bounding box center [581, 210] width 837 height 208
click at [235, 142] on span "all conditions" at bounding box center [221, 140] width 68 height 14
click at [165, 134] on input "all conditions" at bounding box center [164, 133] width 1 height 1
radio input "true"
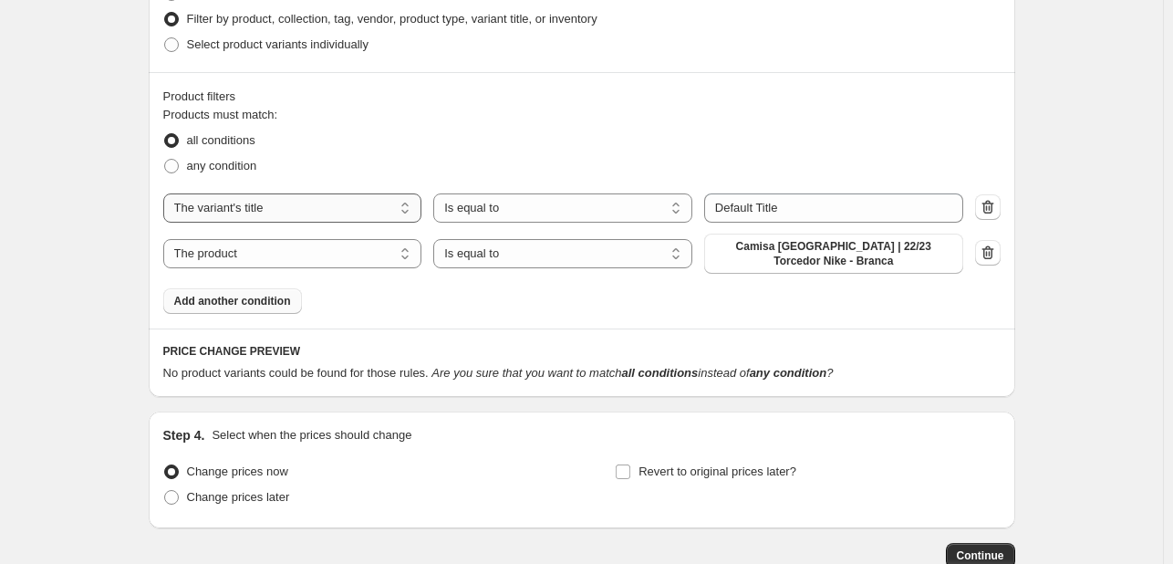
click at [380, 209] on select "The product The product's collection The product's tag The product's vendor The…" at bounding box center [292, 207] width 259 height 29
click at [513, 295] on div "Products must match: all conditions any condition The product The product's col…" at bounding box center [581, 210] width 837 height 208
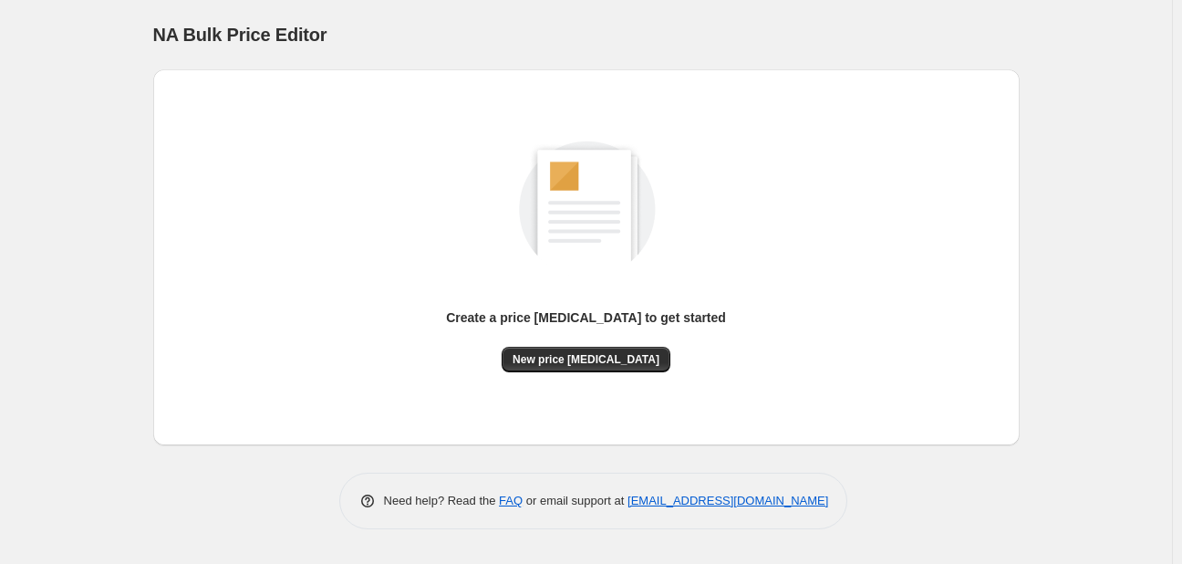
click at [576, 373] on div "Create a price change job to get started New price change job" at bounding box center [586, 257] width 837 height 347
click at [578, 366] on span "New price [MEDICAL_DATA]" at bounding box center [586, 359] width 147 height 15
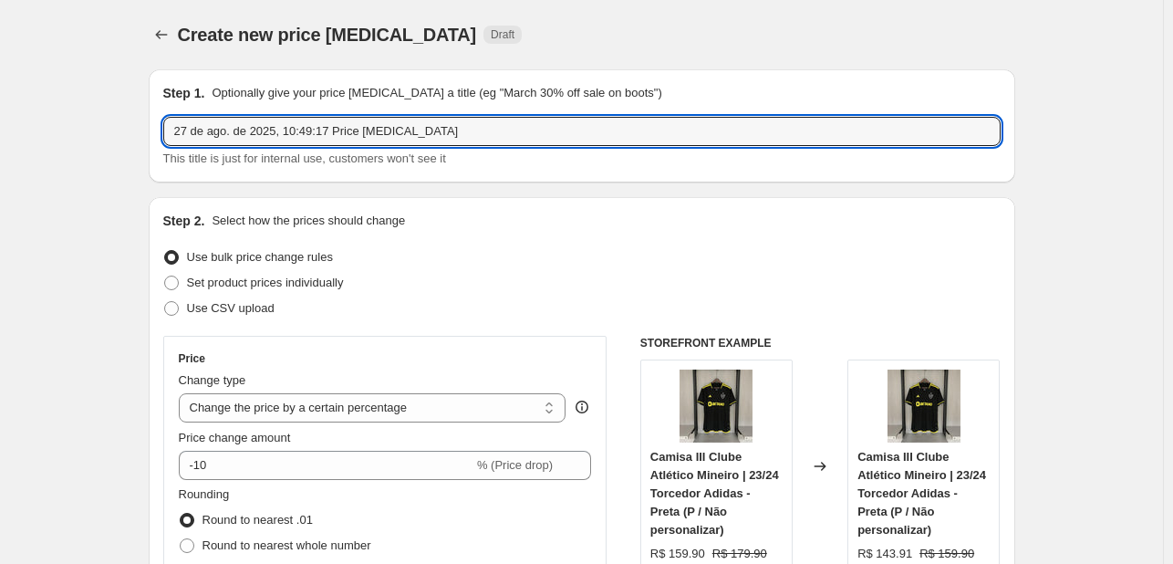
drag, startPoint x: 448, startPoint y: 127, endPoint x: 57, endPoint y: 114, distance: 391.4
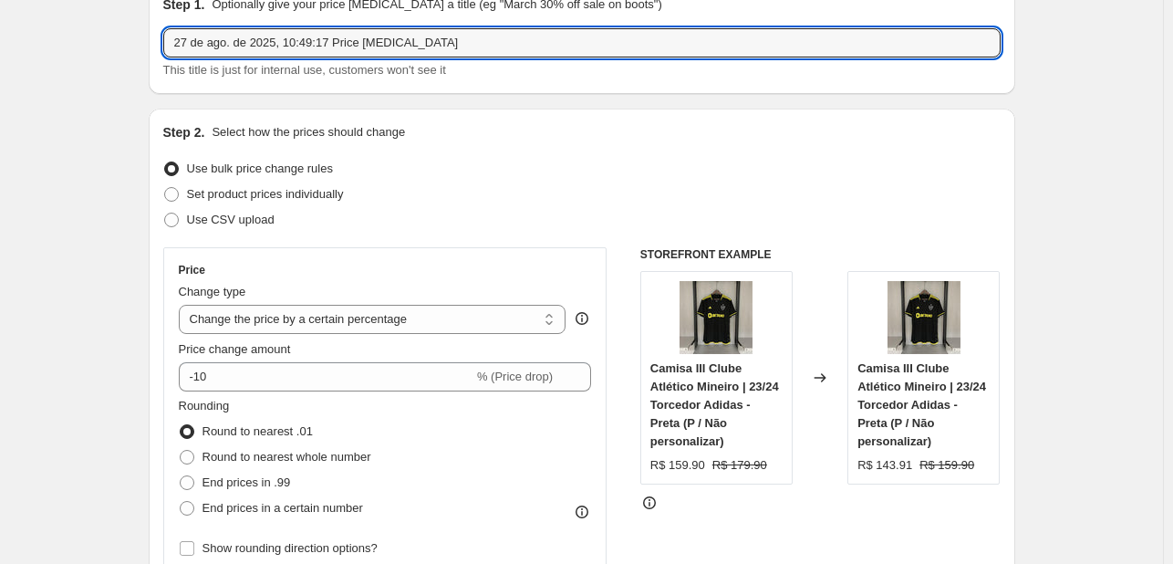
scroll to position [121, 0]
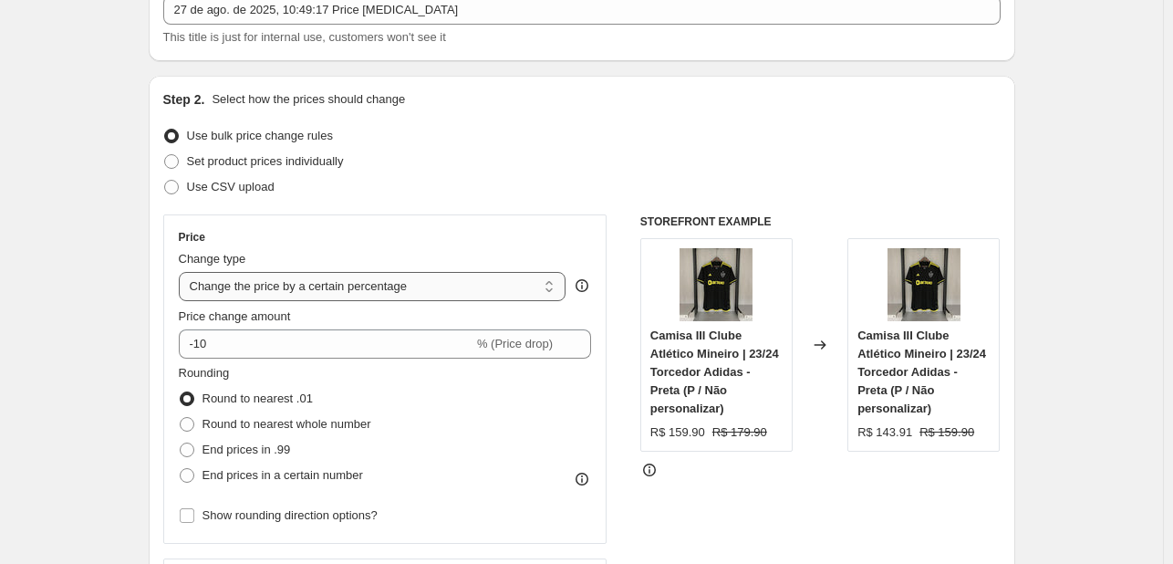
click at [368, 295] on select "Change the price to a certain amount Change the price by a certain amount Chang…" at bounding box center [373, 286] width 388 height 29
select select "to"
click at [182, 272] on select "Change the price to a certain amount Change the price by a certain amount Chang…" at bounding box center [373, 286] width 388 height 29
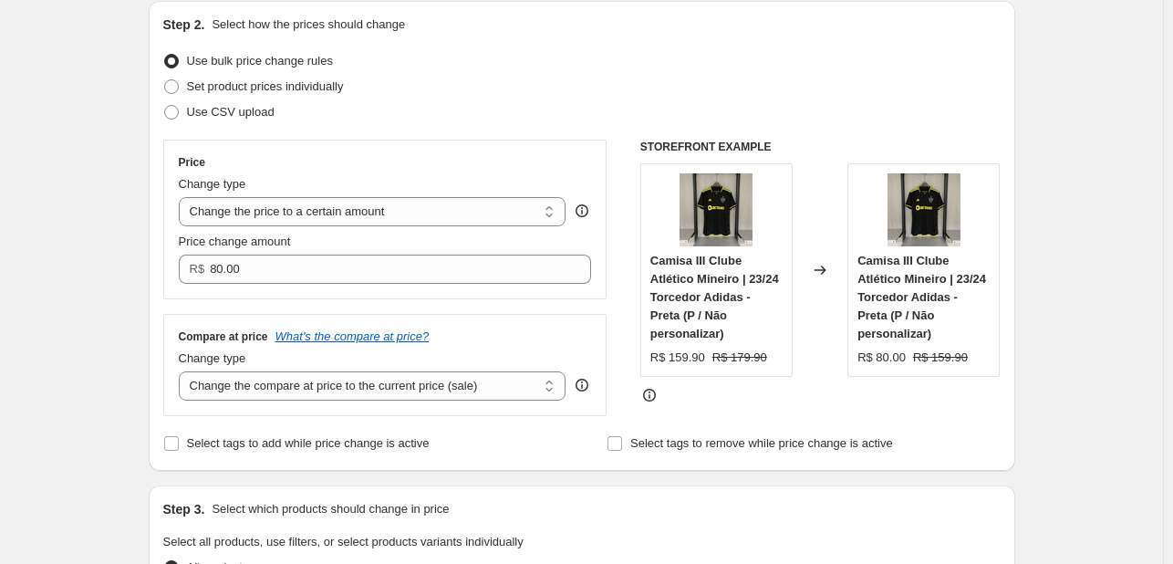
scroll to position [243, 0]
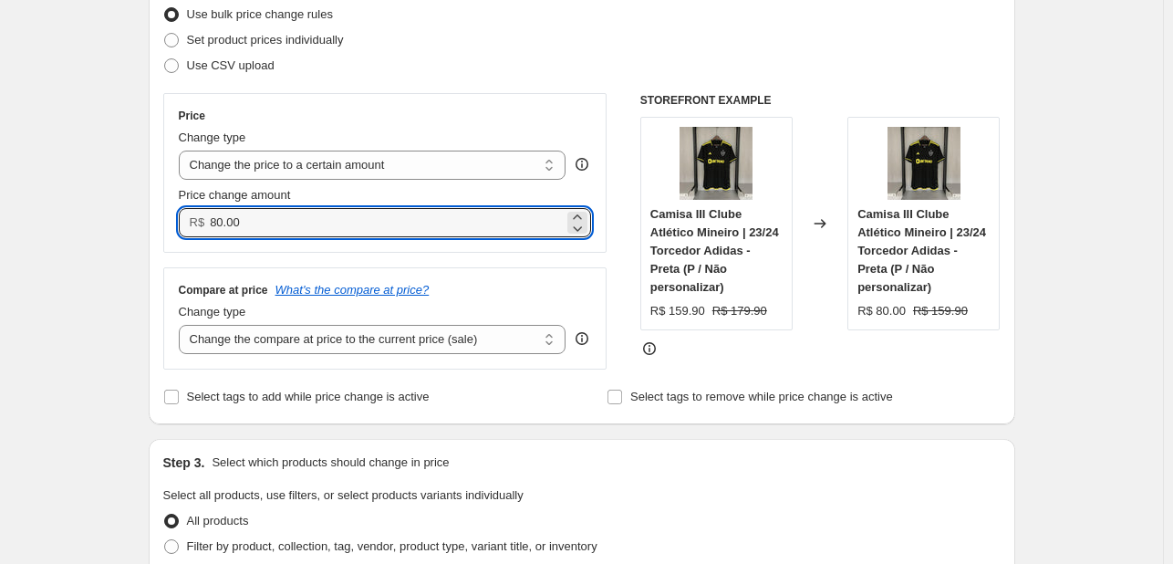
drag, startPoint x: 384, startPoint y: 216, endPoint x: 24, endPoint y: 211, distance: 360.3
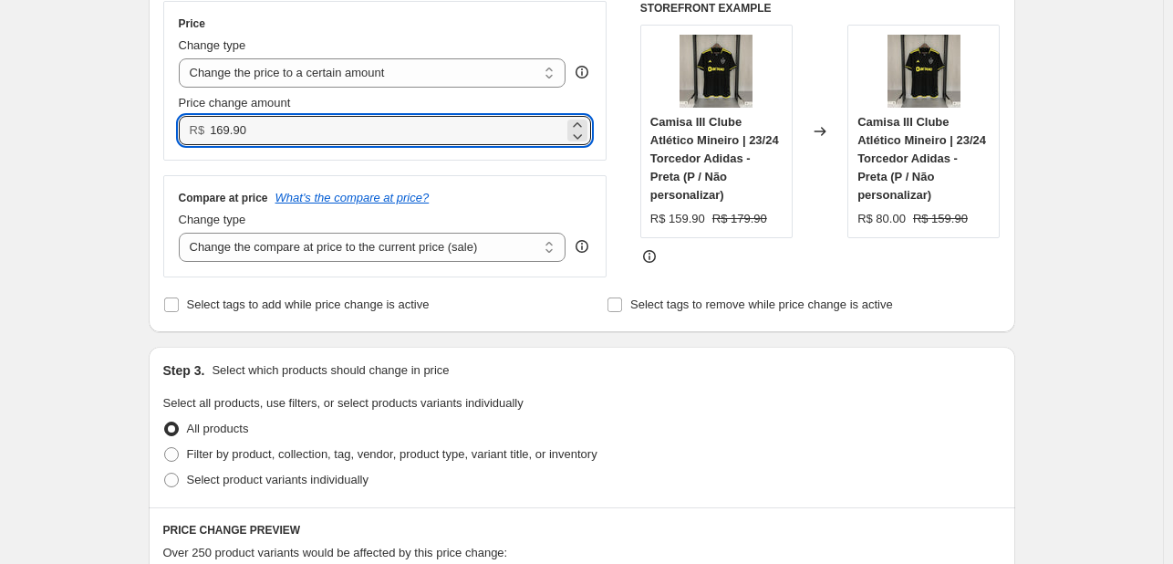
scroll to position [365, 0]
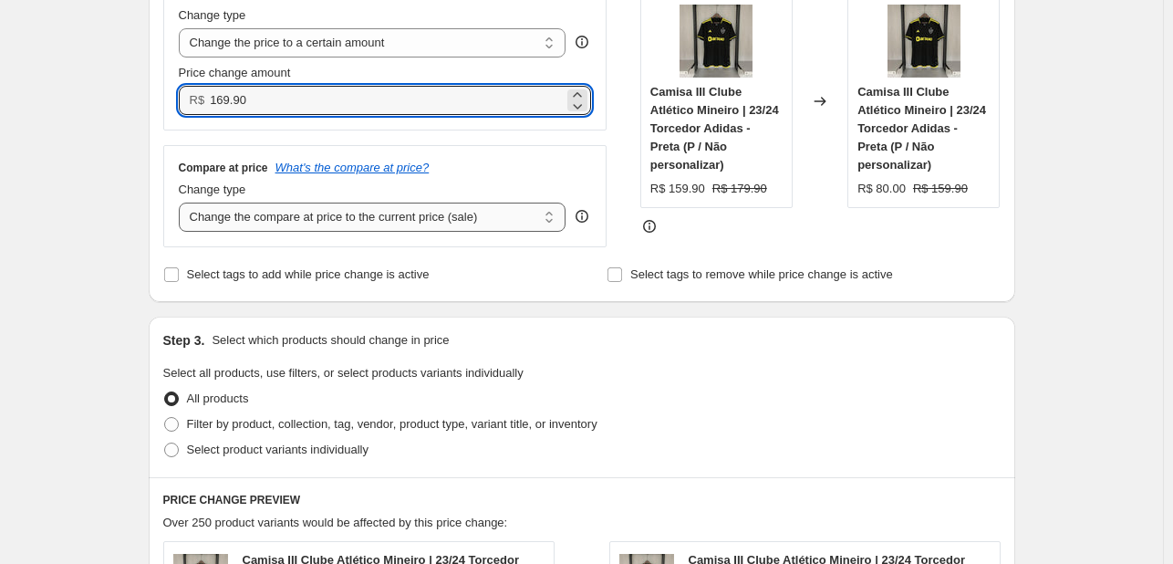
type input "169.90"
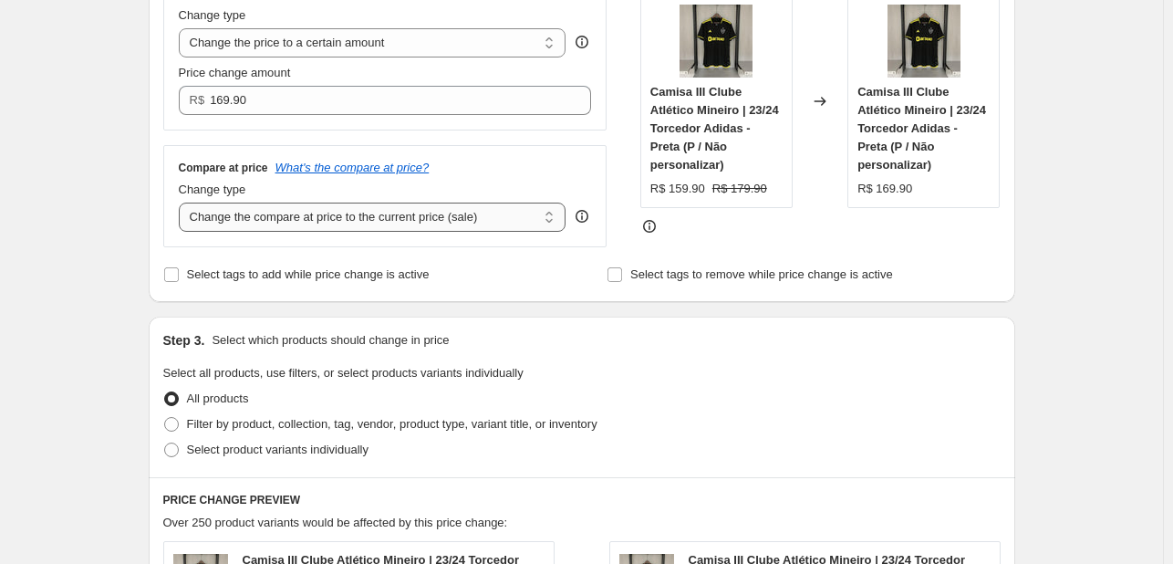
click at [417, 217] on select "Change the compare at price to the current price (sale) Change the compare at p…" at bounding box center [373, 216] width 388 height 29
click at [416, 221] on select "Change the compare at price to the current price (sale) Change the compare at p…" at bounding box center [373, 216] width 388 height 29
select select "to"
click at [182, 203] on select "Change the compare at price to the current price (sale) Change the compare at p…" at bounding box center [373, 216] width 388 height 29
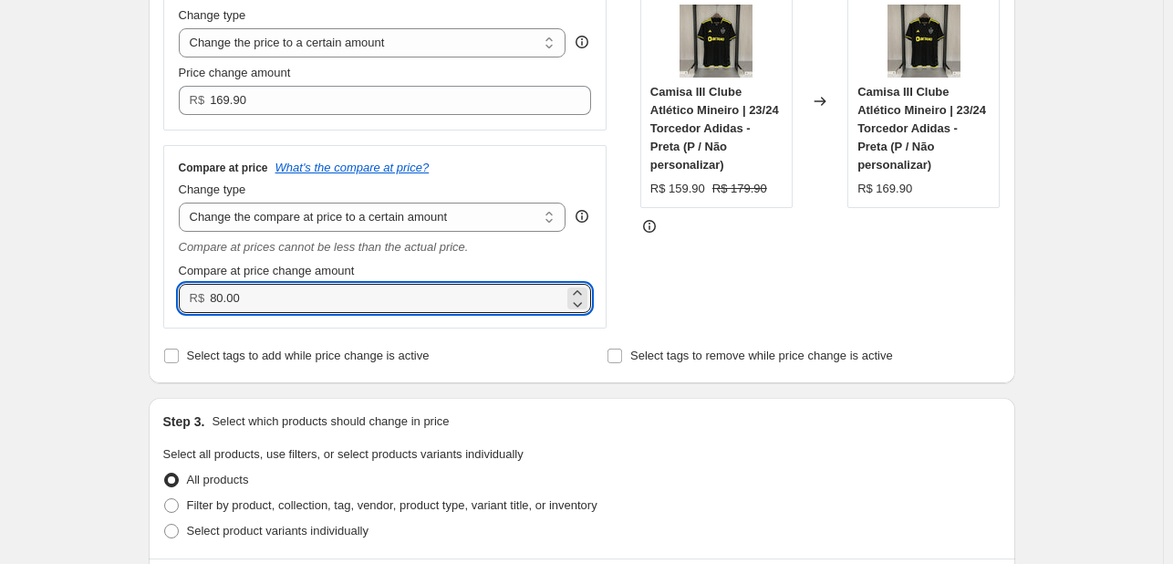
drag, startPoint x: 391, startPoint y: 299, endPoint x: -69, endPoint y: 297, distance: 460.5
type input "189.90"
click at [751, 258] on div "STOREFRONT EXAMPLE Camisa III Clube Atlético Mineiro | 23/24 Torcedor Adidas - …" at bounding box center [820, 149] width 360 height 357
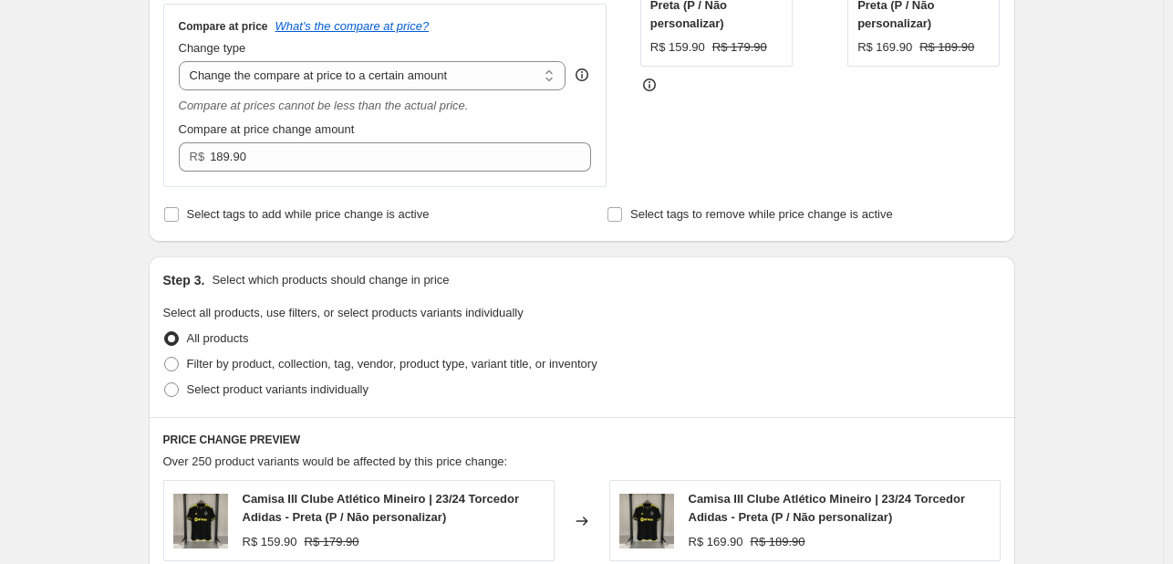
scroll to position [607, 0]
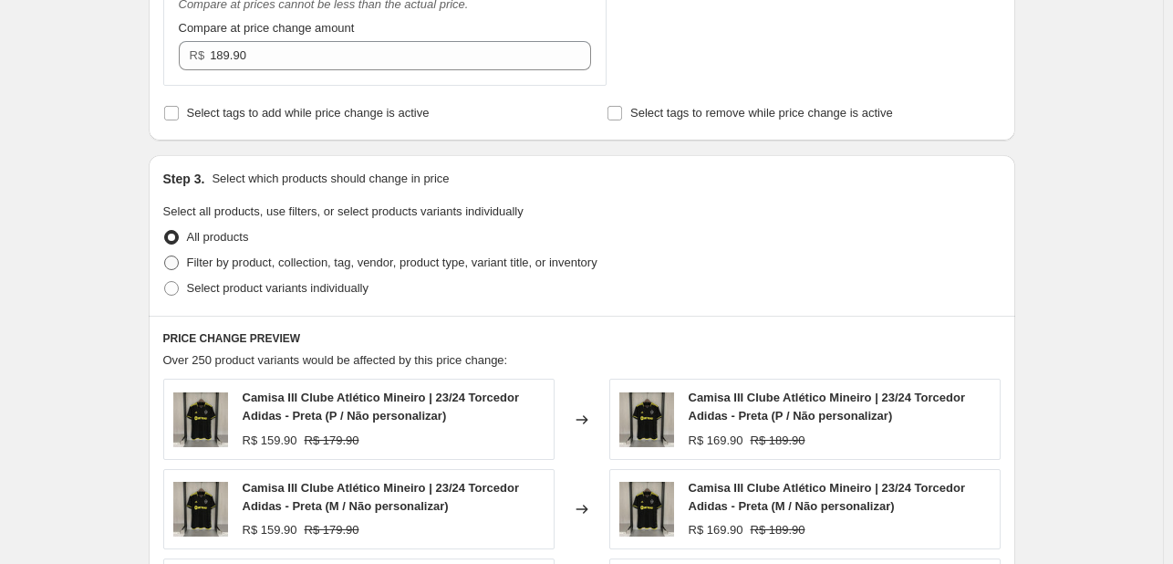
click at [248, 258] on span "Filter by product, collection, tag, vendor, product type, variant title, or inv…" at bounding box center [392, 262] width 410 height 14
click at [165, 256] on input "Filter by product, collection, tag, vendor, product type, variant title, or inv…" at bounding box center [164, 255] width 1 height 1
radio input "true"
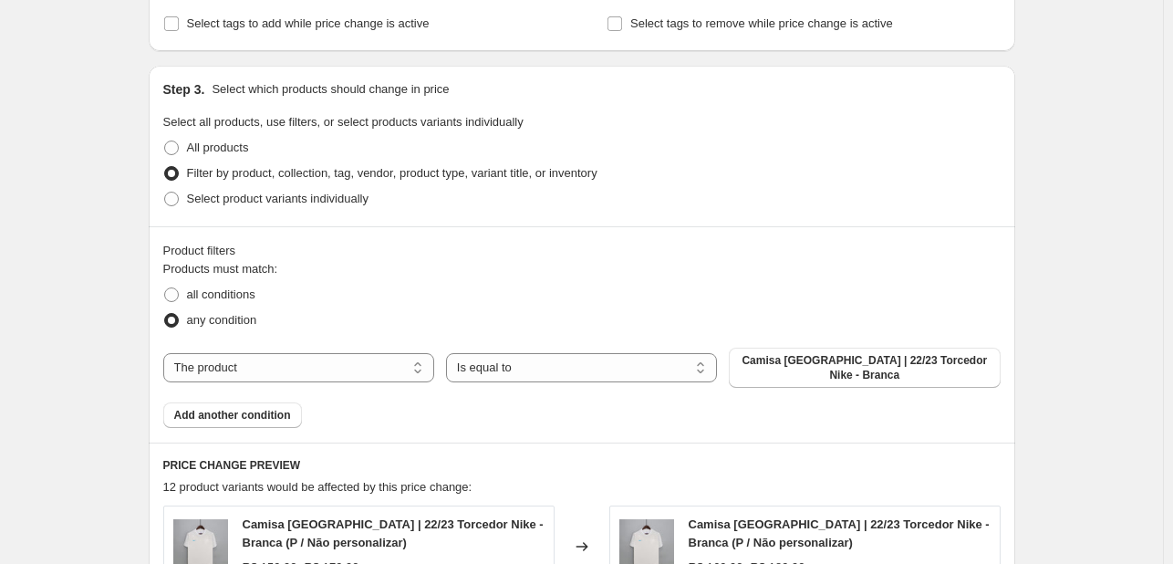
scroll to position [730, 0]
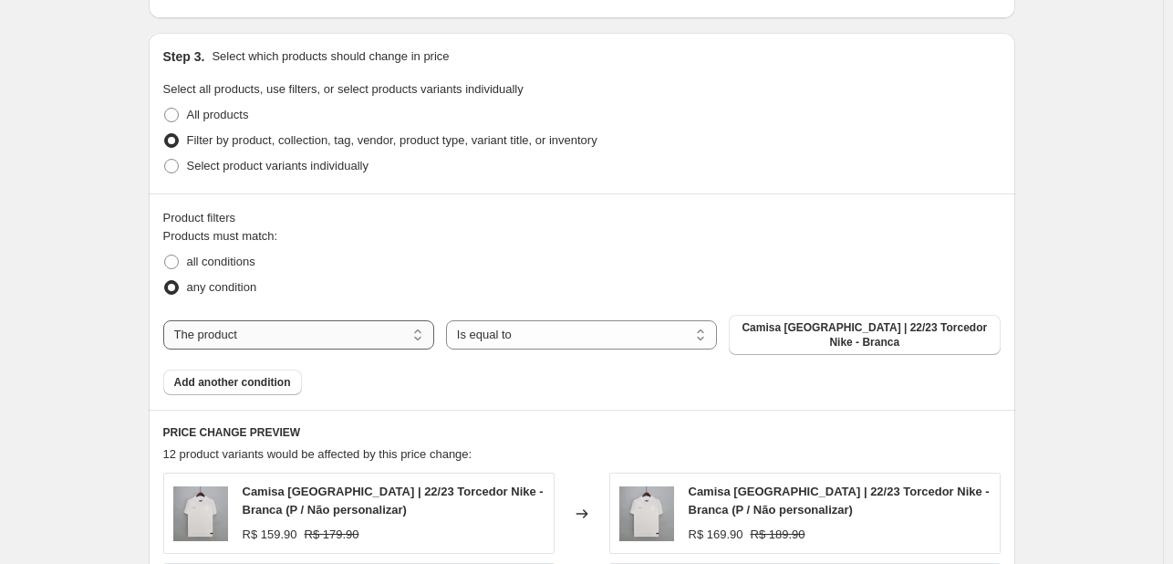
click at [273, 325] on select "The product The product's collection The product's tag The product's vendor The…" at bounding box center [298, 334] width 271 height 29
select select "collection"
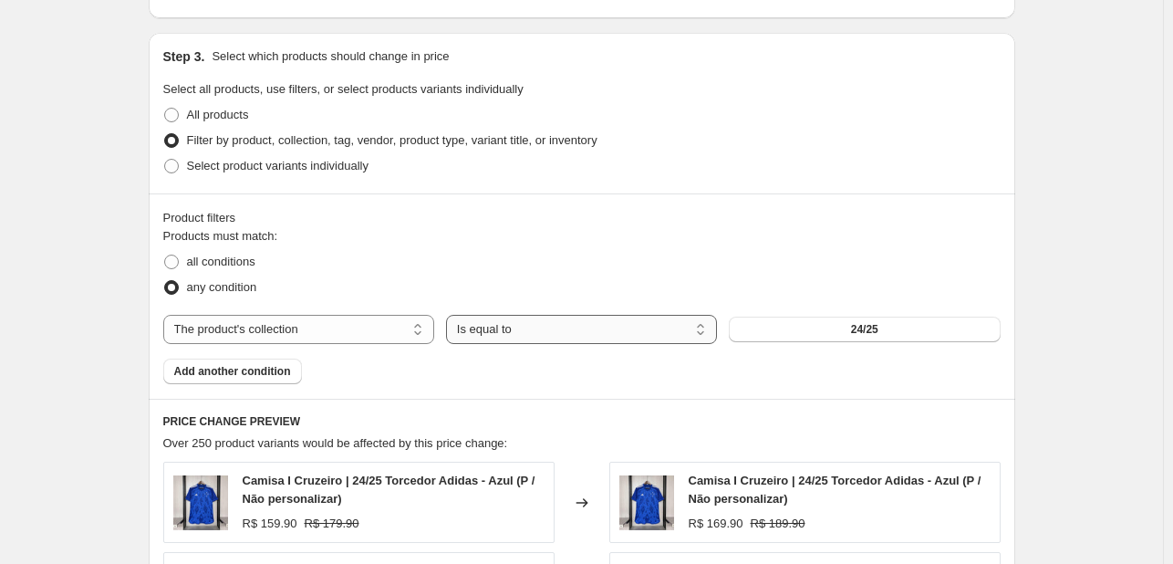
click at [614, 325] on select "Is equal to Is not equal to" at bounding box center [581, 329] width 271 height 29
click at [450, 315] on select "Is equal to Is not equal to" at bounding box center [581, 329] width 271 height 29
click at [813, 333] on button "24/25" at bounding box center [864, 329] width 271 height 26
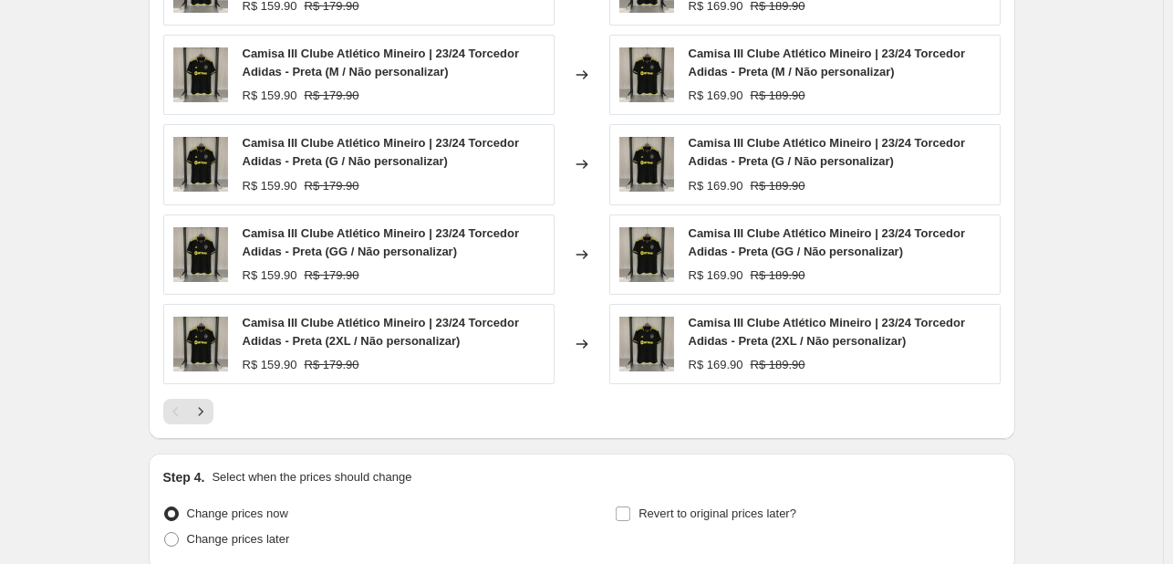
scroll to position [1337, 0]
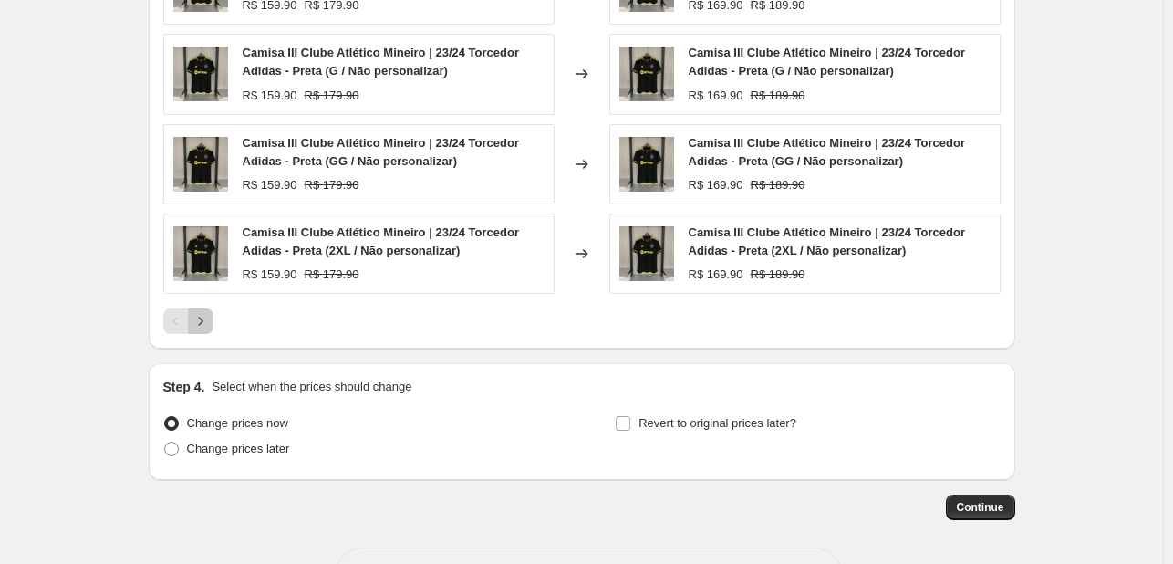
click at [199, 320] on icon "Next" at bounding box center [201, 321] width 18 height 18
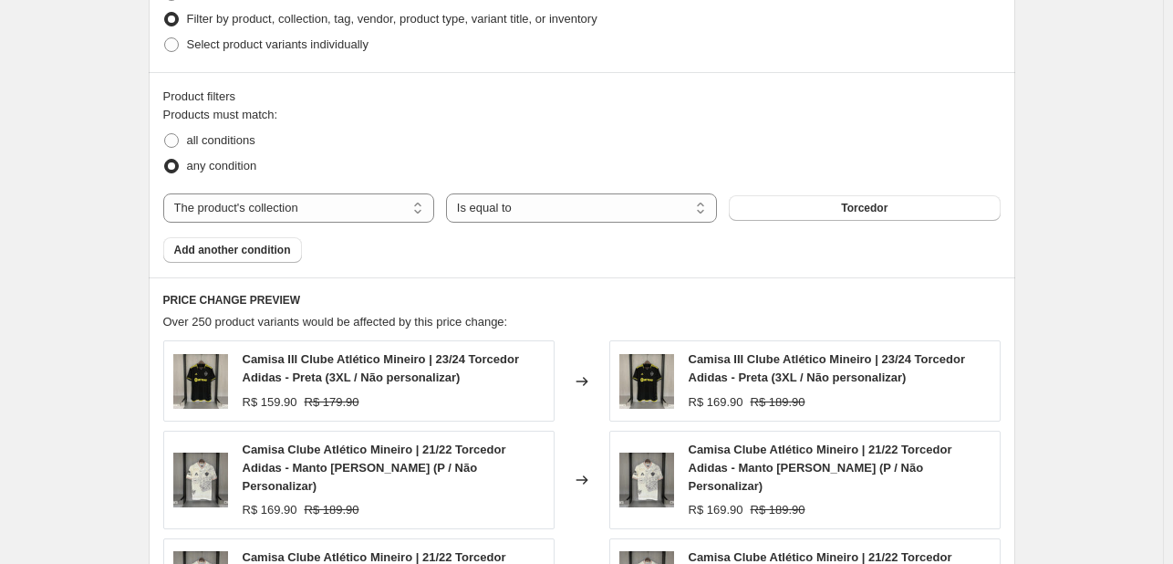
scroll to position [730, 0]
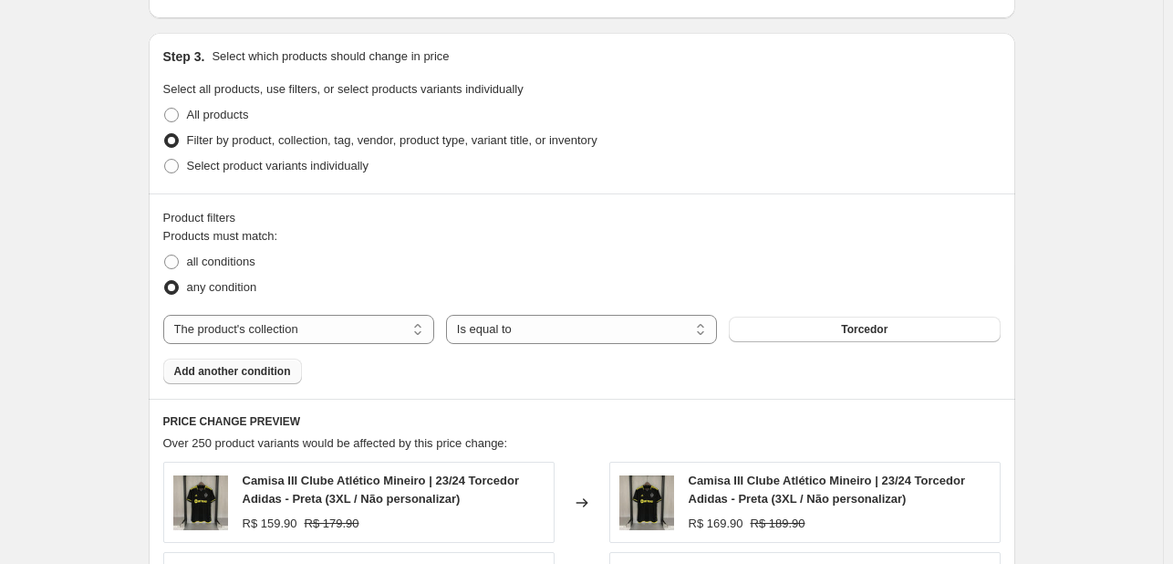
click at [264, 374] on span "Add another condition" at bounding box center [232, 371] width 117 height 15
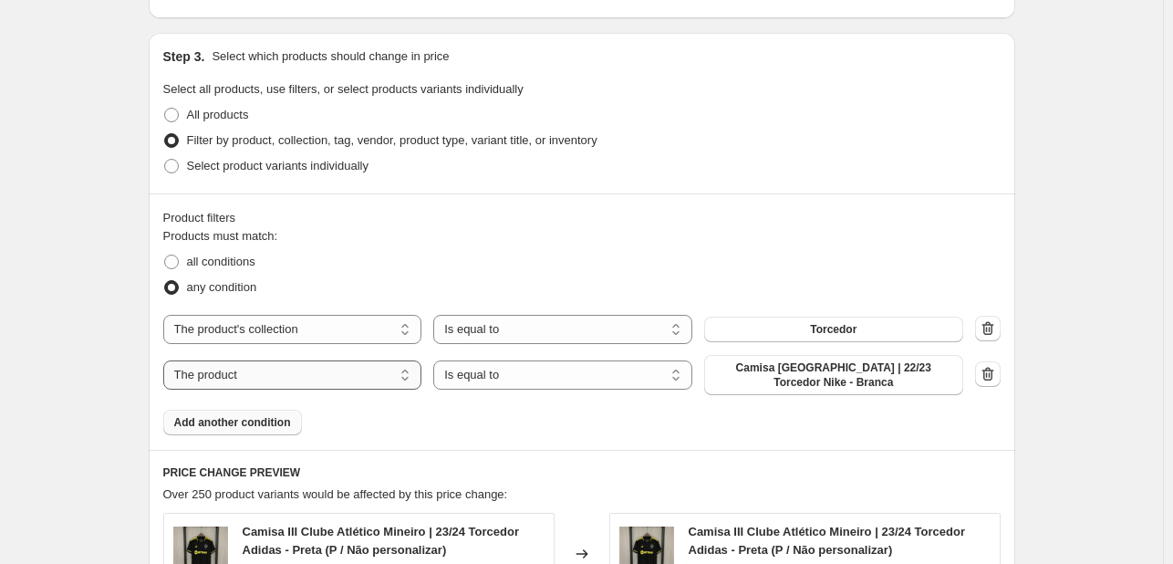
click at [354, 360] on select "The product The product's collection The product's tag The product's vendor The…" at bounding box center [292, 374] width 259 height 29
select select "title"
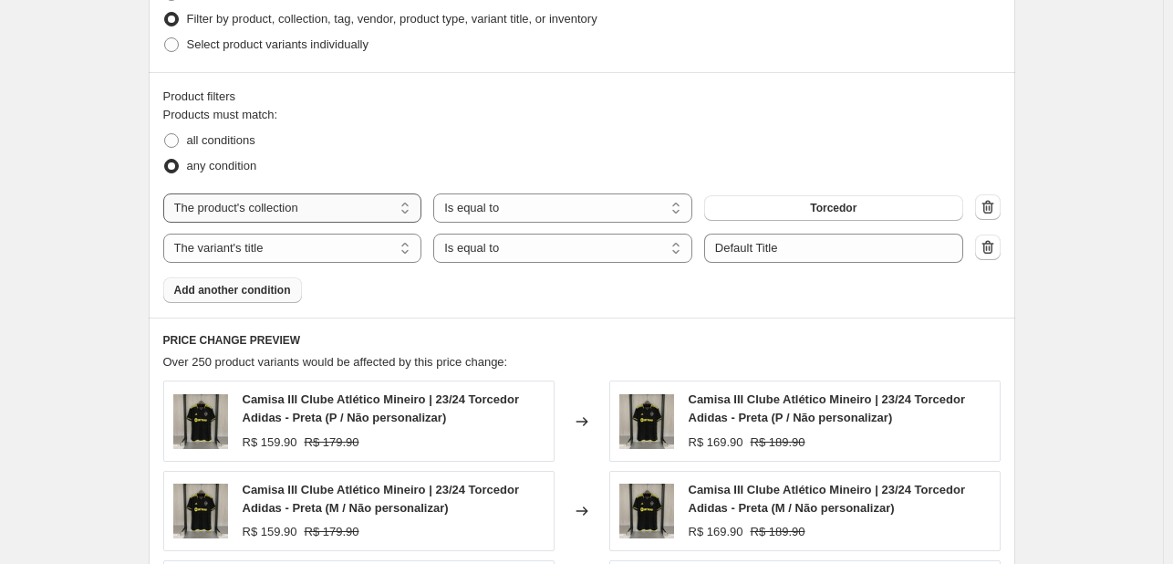
scroll to position [972, 0]
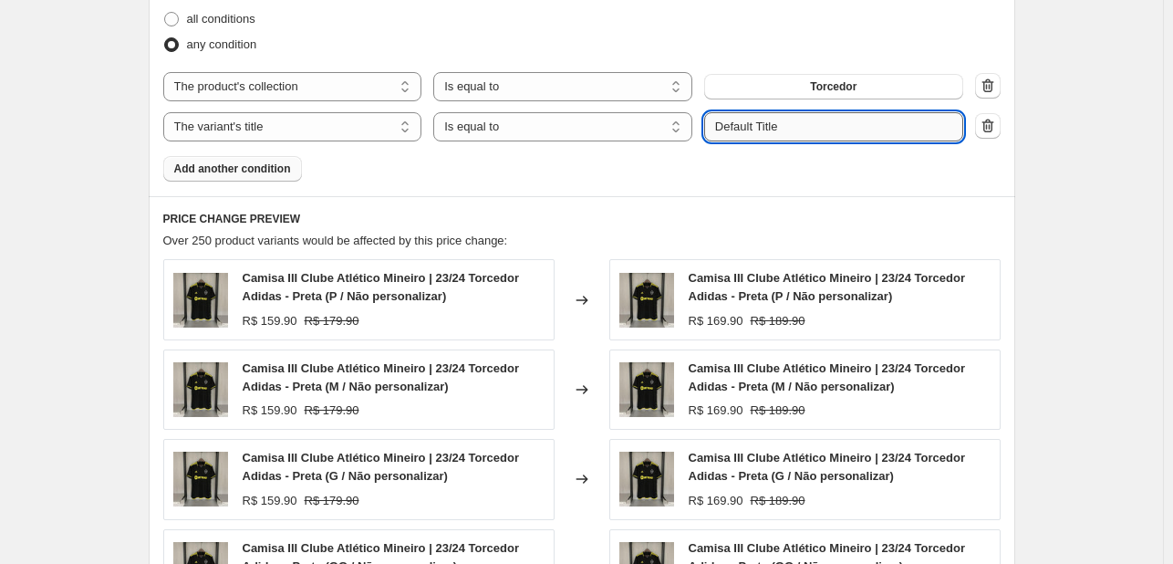
click at [927, 125] on input "Default Title" at bounding box center [833, 126] width 259 height 29
drag, startPoint x: 927, startPoint y: 125, endPoint x: 689, endPoint y: 125, distance: 237.1
click at [689, 125] on div "The product The product's collection The product's tag The product's vendor The…" at bounding box center [563, 126] width 800 height 29
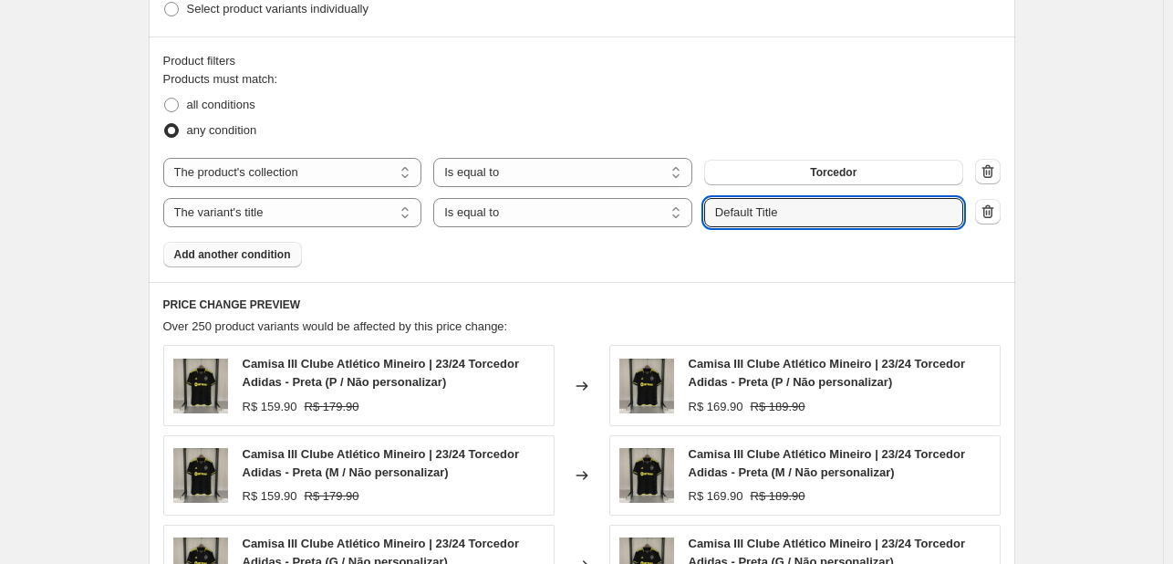
scroll to position [851, 0]
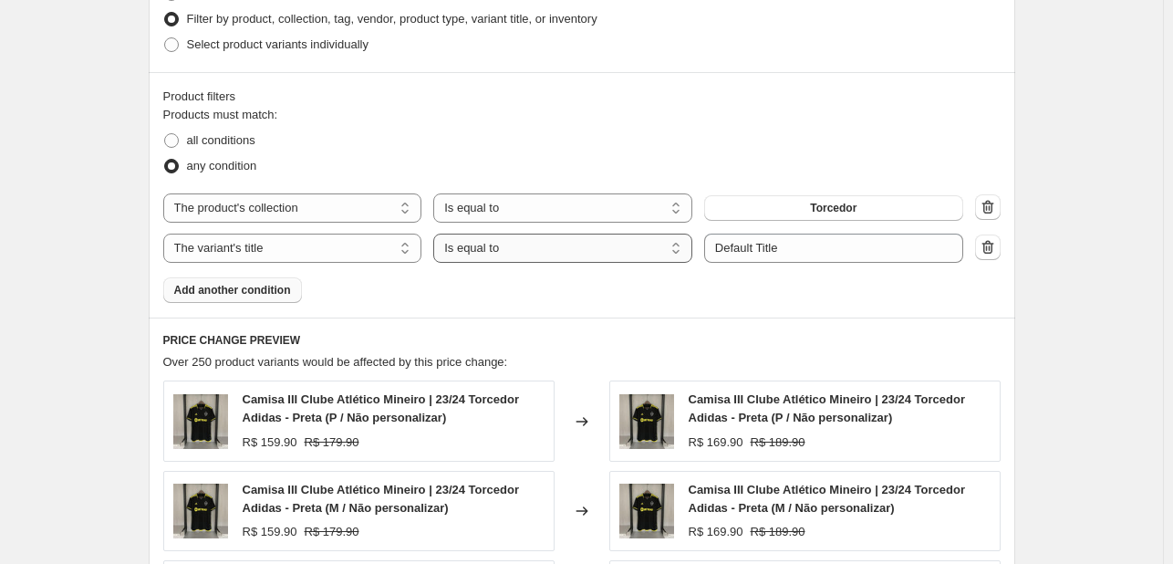
click at [565, 248] on select "Is equal to Is not equal to Contains" at bounding box center [562, 247] width 259 height 29
select select "not_equal"
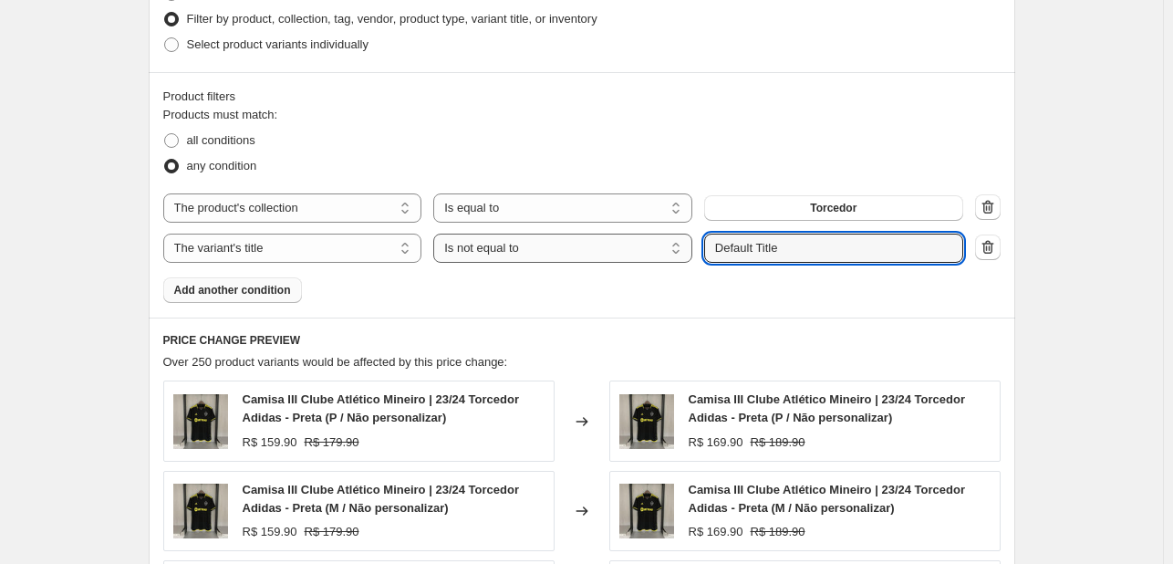
drag, startPoint x: 803, startPoint y: 255, endPoint x: 570, endPoint y: 245, distance: 232.8
click at [570, 245] on div "The product The product's collection The product's tag The product's vendor The…" at bounding box center [563, 247] width 800 height 29
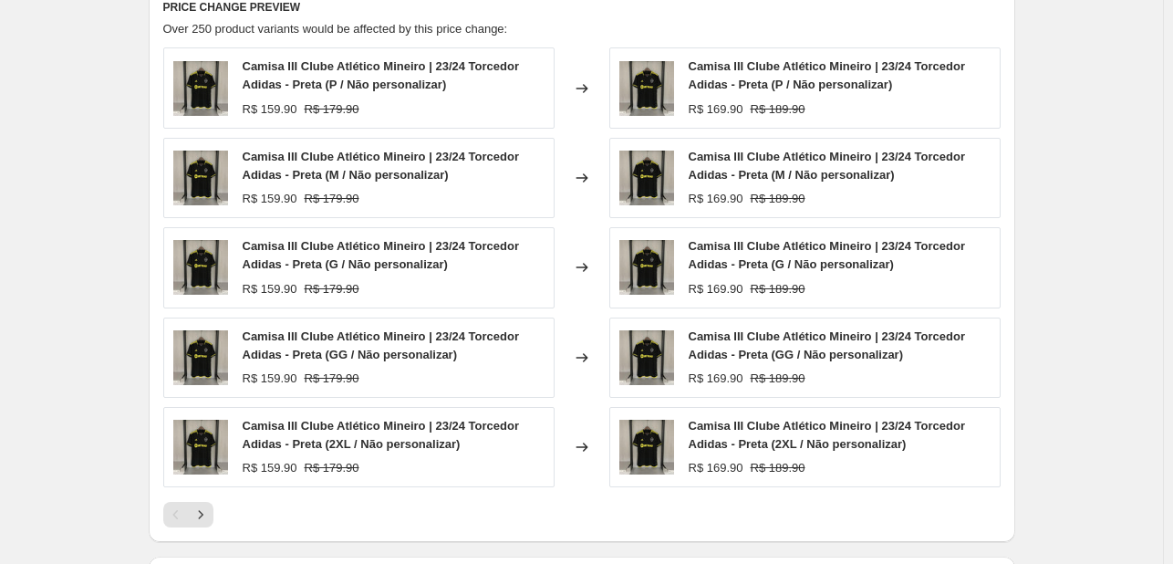
scroll to position [1337, 0]
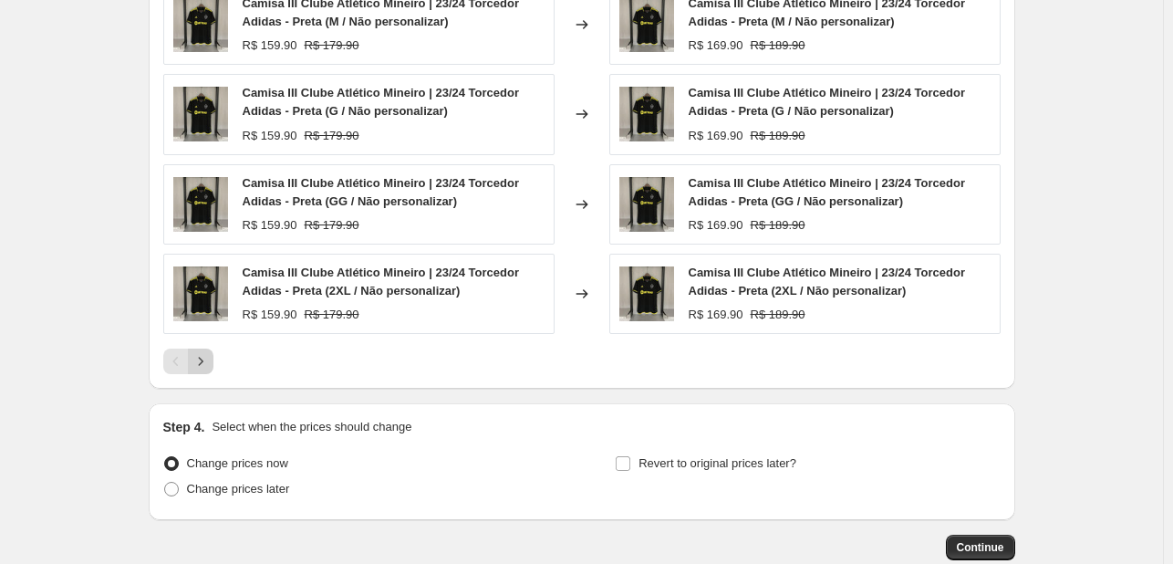
type input "Personalizar"
click at [206, 357] on div "PRICE CHANGE PREVIEW Over 250 product variants would be affected by this price …" at bounding box center [582, 109] width 866 height 557
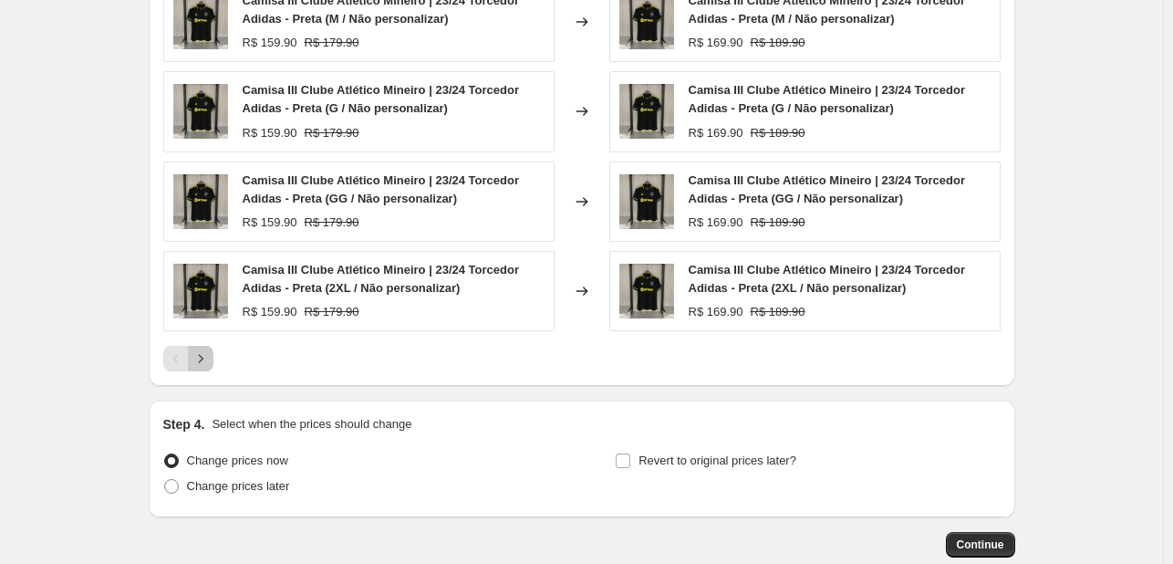
scroll to position [1444, 0]
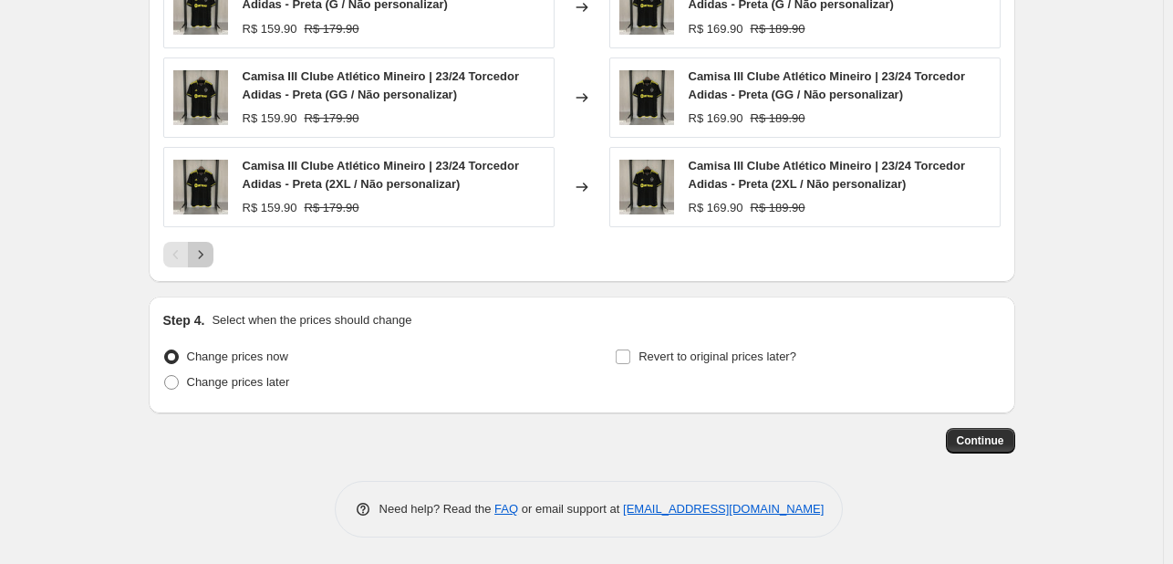
click at [208, 251] on icon "Next" at bounding box center [201, 254] width 18 height 18
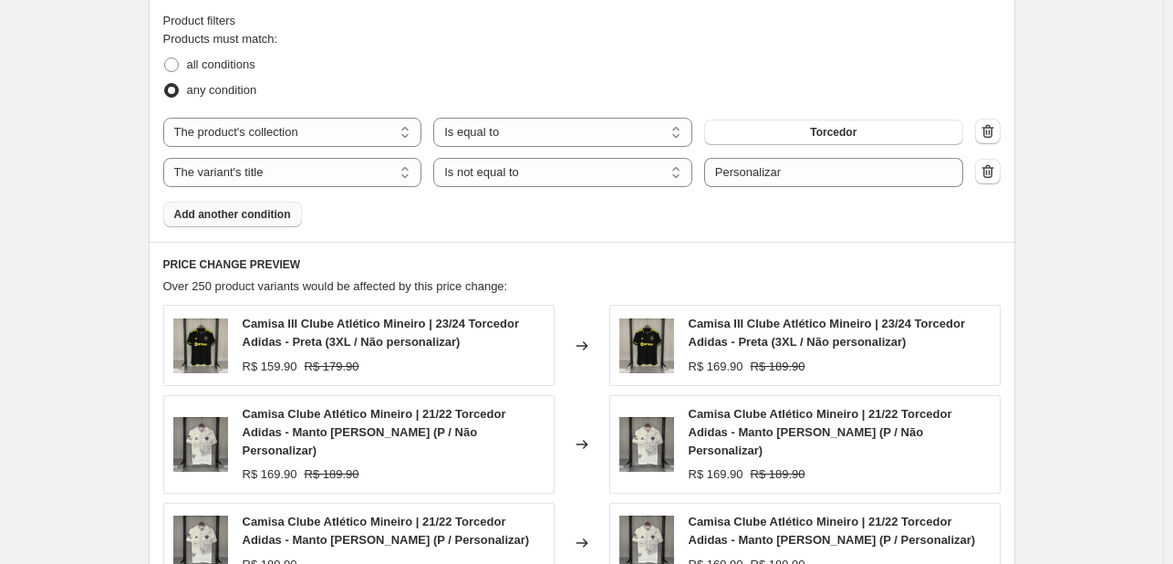
scroll to position [957, 0]
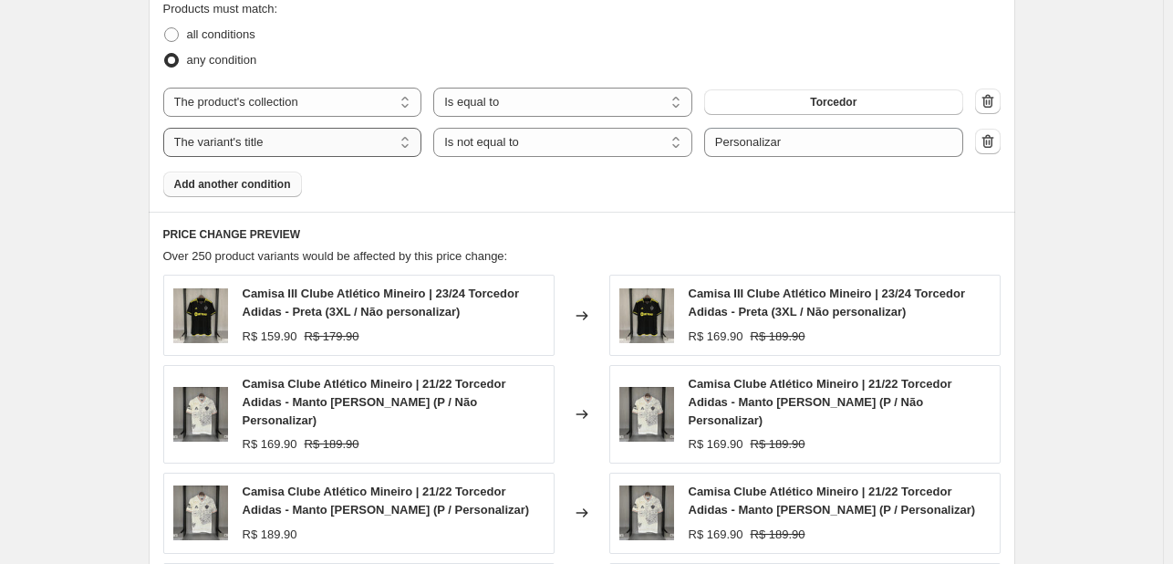
click at [333, 143] on select "The product The product's collection The product's tag The product's vendor The…" at bounding box center [292, 142] width 259 height 29
click at [497, 143] on select "Is equal to Is not equal to Contains" at bounding box center [562, 142] width 259 height 29
click at [438, 128] on select "Is equal to Is not equal to Contains" at bounding box center [562, 142] width 259 height 29
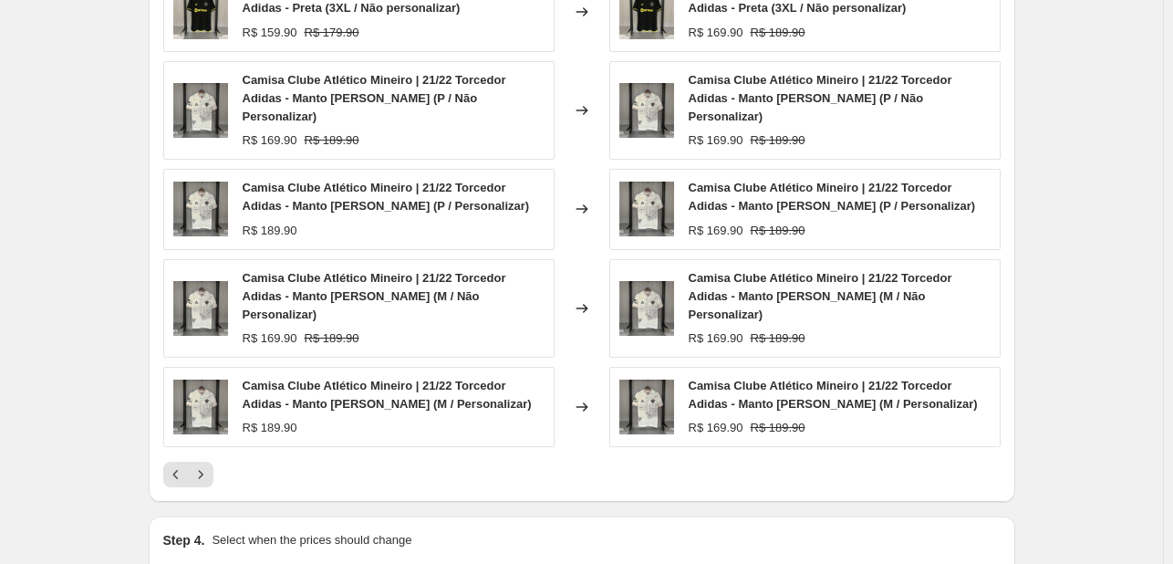
scroll to position [1321, 0]
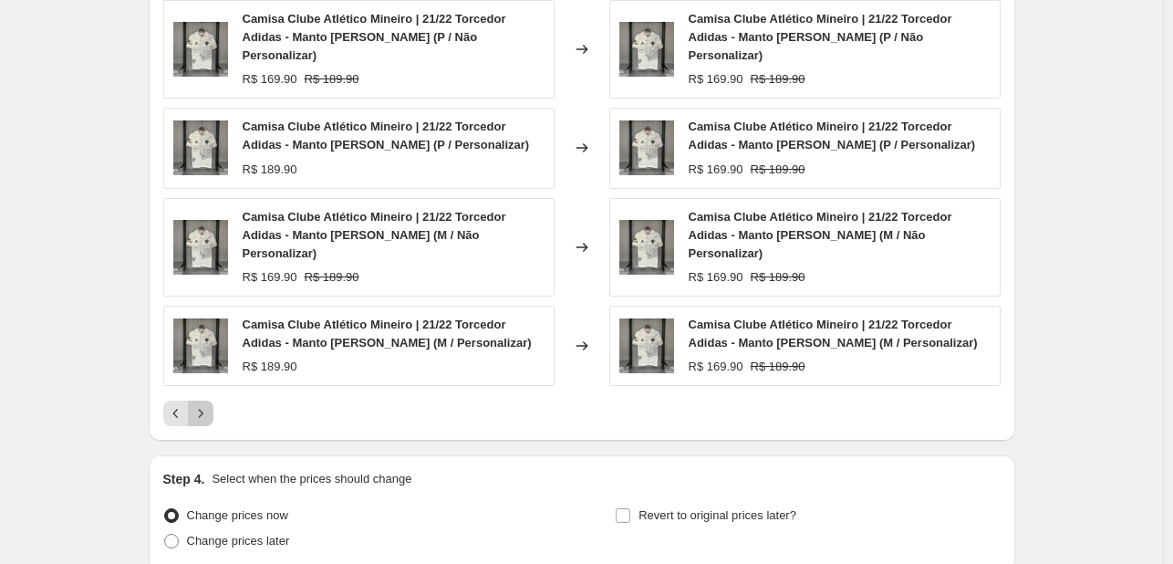
click at [210, 404] on icon "Next" at bounding box center [201, 413] width 18 height 18
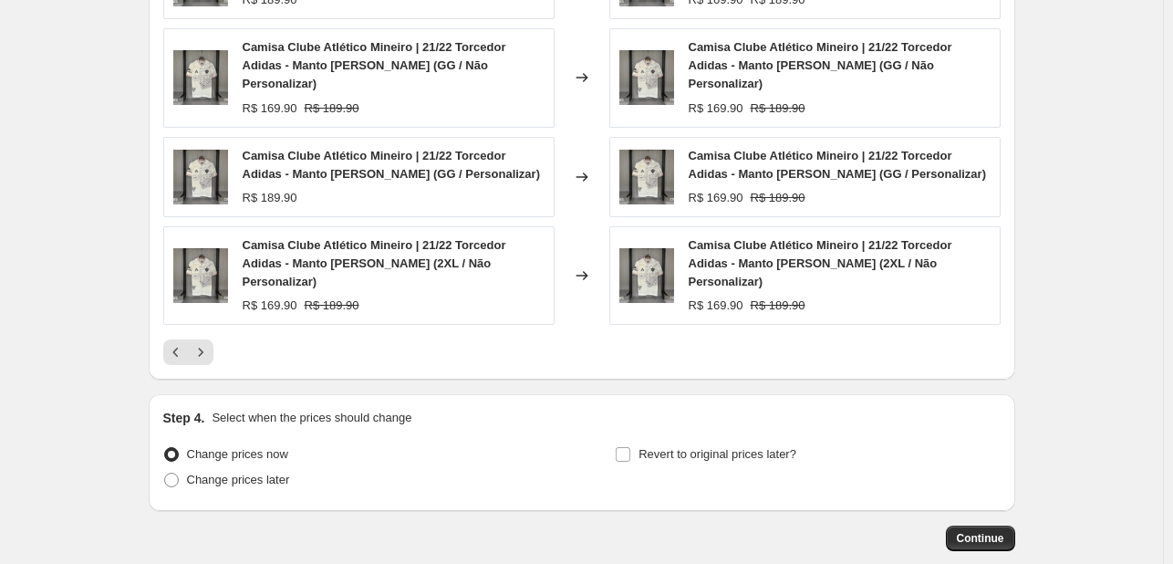
scroll to position [1444, 0]
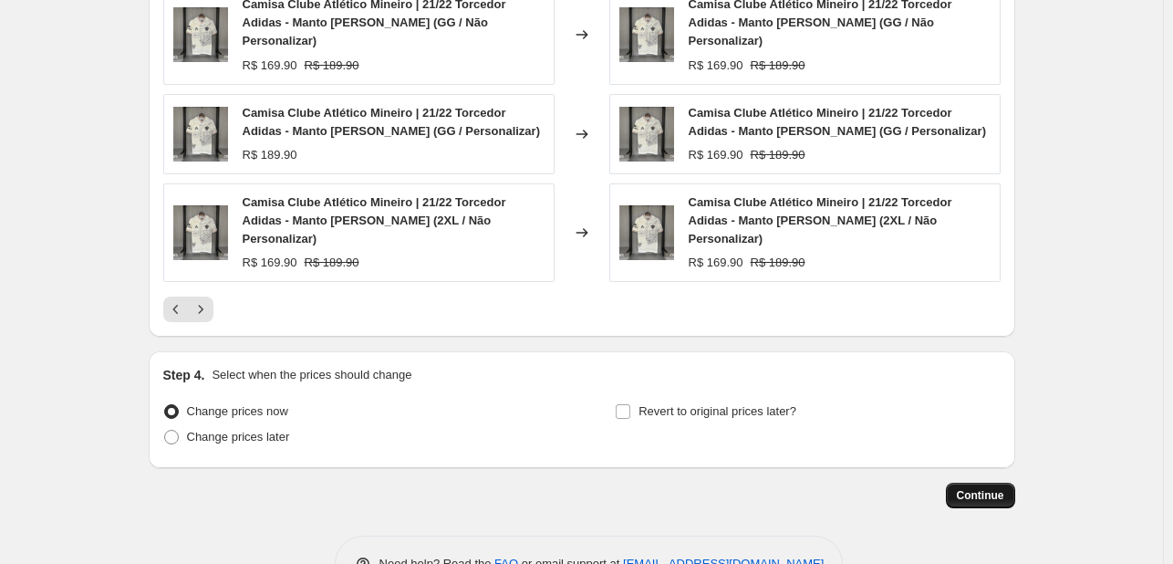
click at [968, 482] on button "Continue" at bounding box center [980, 495] width 69 height 26
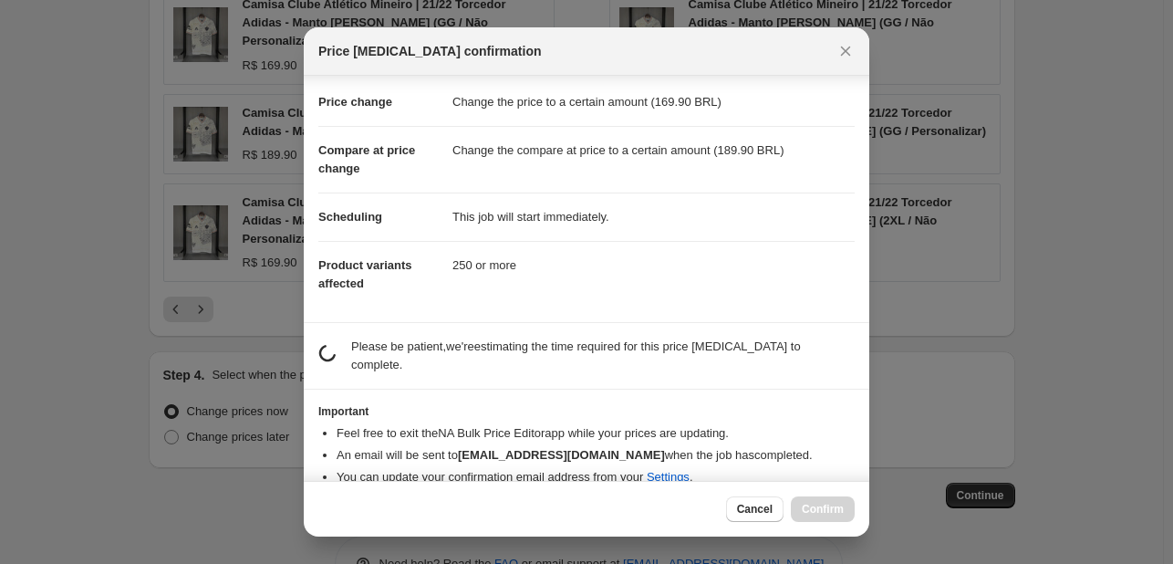
scroll to position [39, 0]
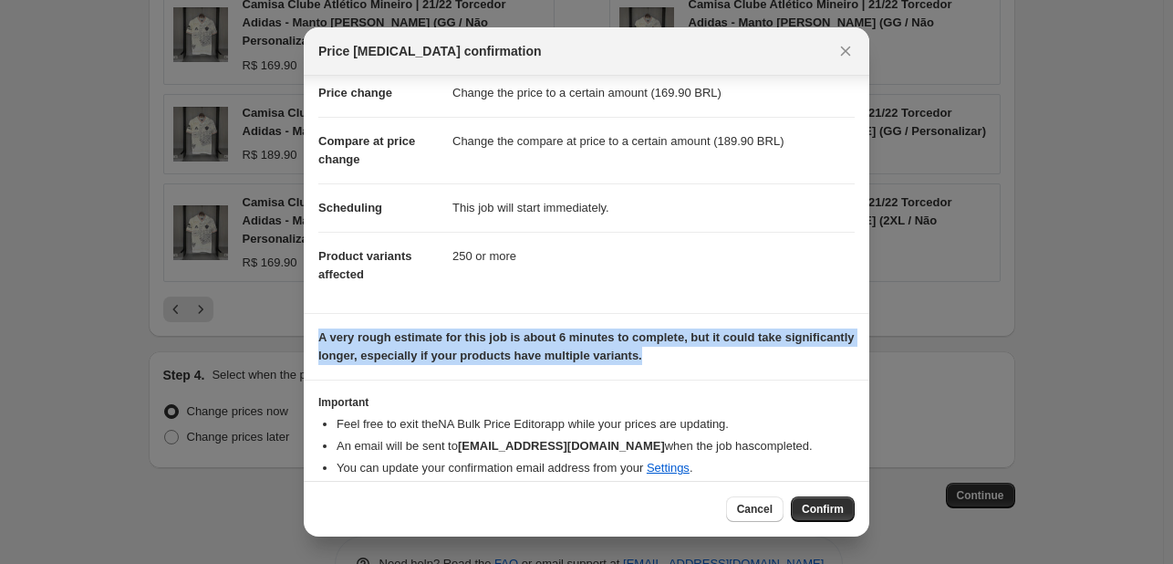
drag, startPoint x: 719, startPoint y: 359, endPoint x: 312, endPoint y: 336, distance: 407.4
click at [312, 336] on section "A very rough estimate for this job is about 6 minutes to complete, but it could…" at bounding box center [586, 347] width 565 height 66
copy b "A very rough estimate for this job is about 6 minutes to complete, but it could…"
click at [828, 505] on span "Confirm" at bounding box center [823, 509] width 42 height 15
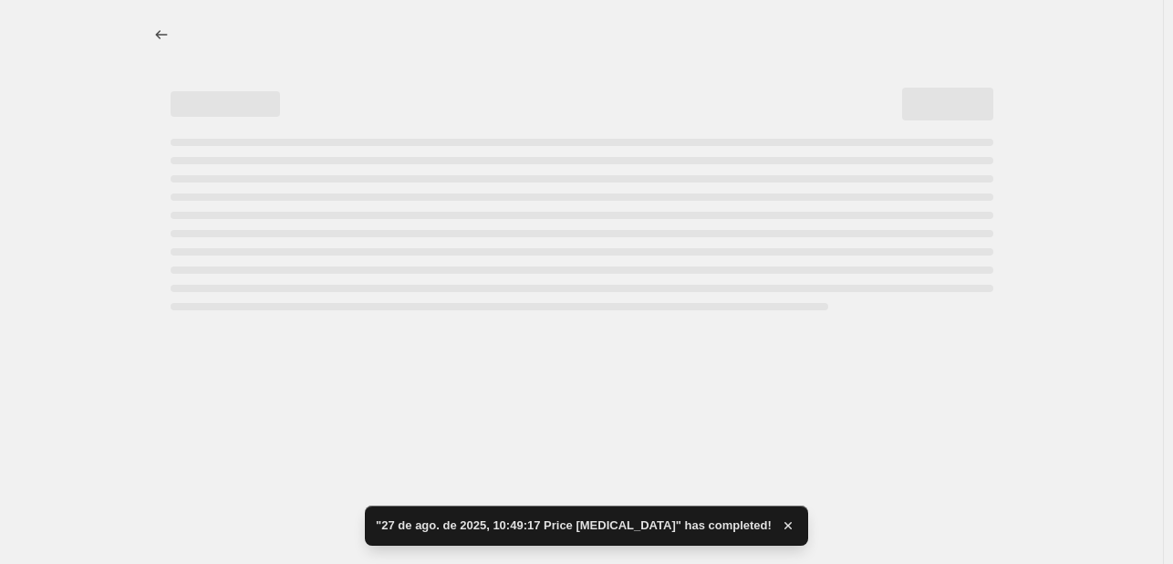
select select "to"
select select "collection"
select select "title"
select select "not_equal"
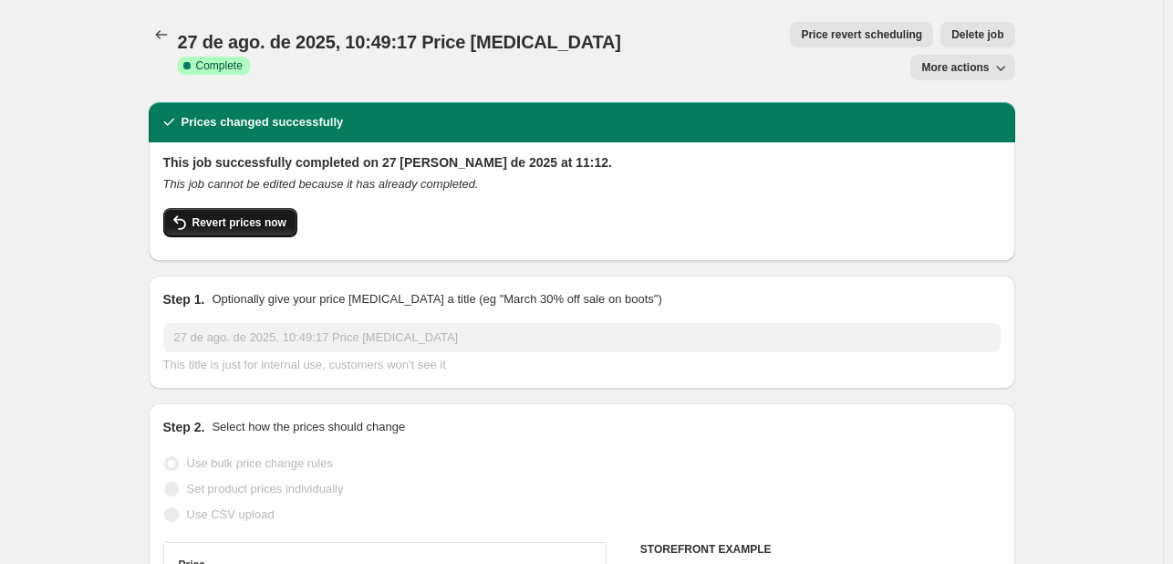
click at [255, 215] on span "Revert prices now" at bounding box center [239, 222] width 94 height 15
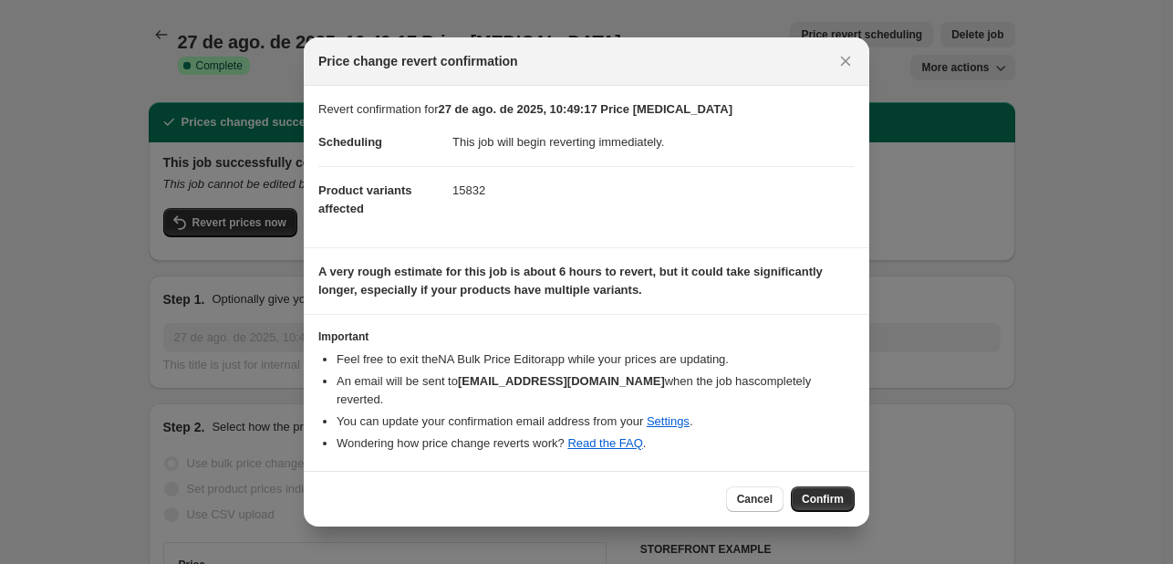
click at [820, 502] on div "Cancel Confirm" at bounding box center [586, 499] width 565 height 56
click at [828, 492] on span "Confirm" at bounding box center [823, 499] width 42 height 15
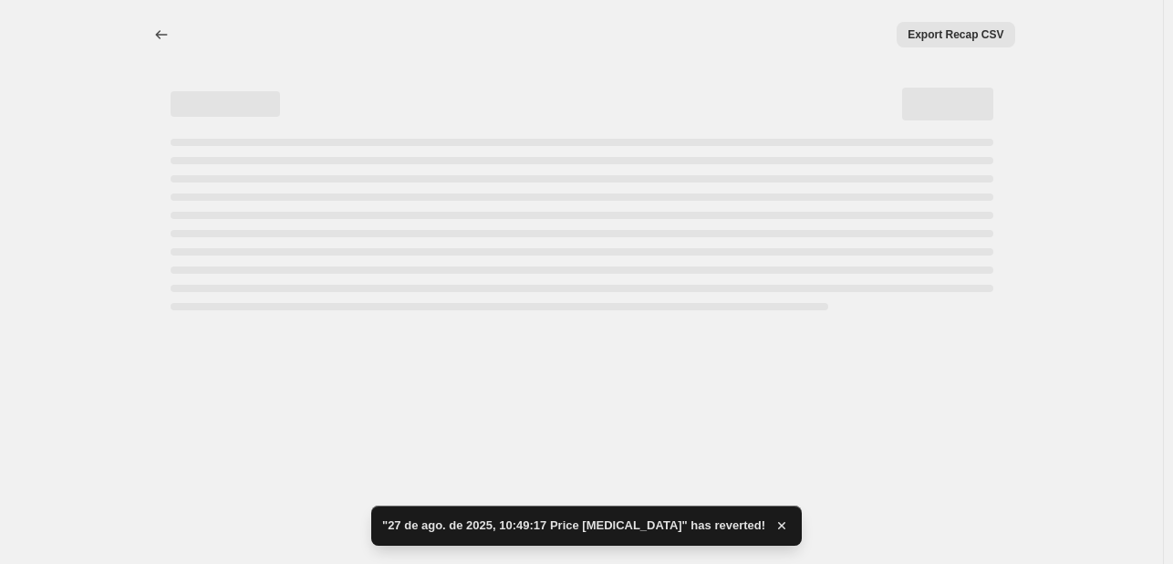
select select "to"
select select "collection"
select select "title"
select select "not_equal"
